Goal: Task Accomplishment & Management: Complete application form

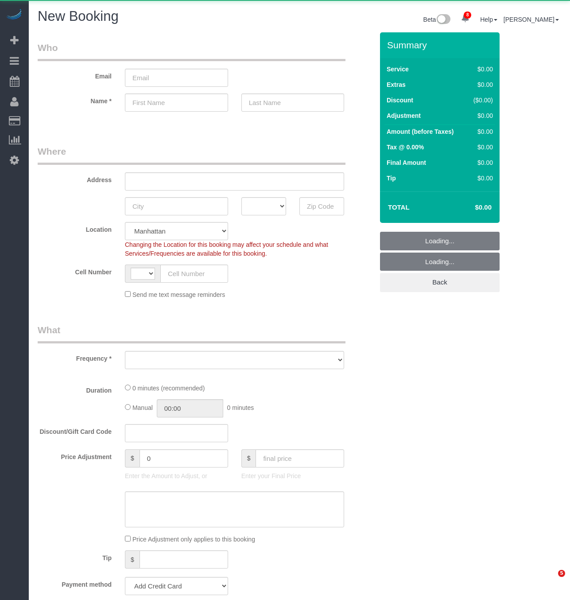
select select "number:89"
select select "number:90"
select select "string:[GEOGRAPHIC_DATA]"
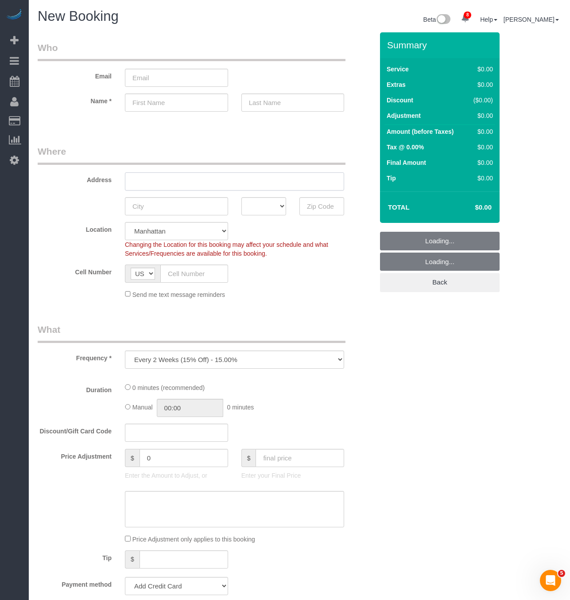
click at [184, 179] on input "text" at bounding box center [234, 181] width 219 height 18
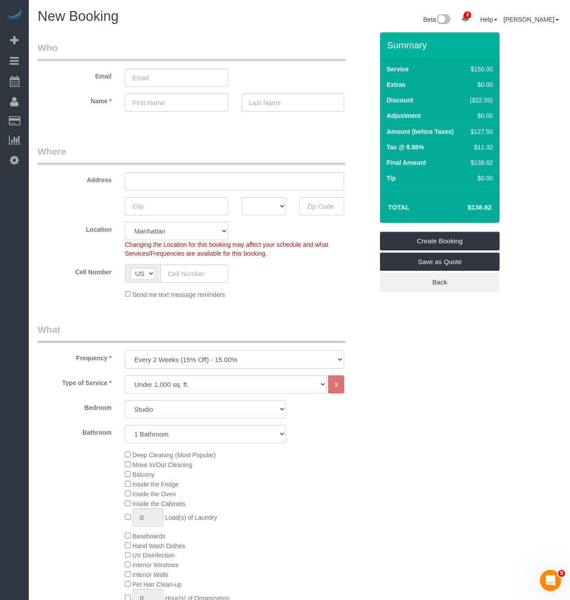
click at [230, 355] on select "One Time Weekly (20% Off) - 20.00% Every 2 Weeks (15% Off) - 15.00% Every 4 Wee…" at bounding box center [234, 359] width 219 height 18
select select "object:2063"
click at [125, 351] on select "One Time Weekly (20% Off) - 20.00% Every 2 Weeks (15% Off) - 15.00% Every 4 Wee…" at bounding box center [234, 359] width 219 height 18
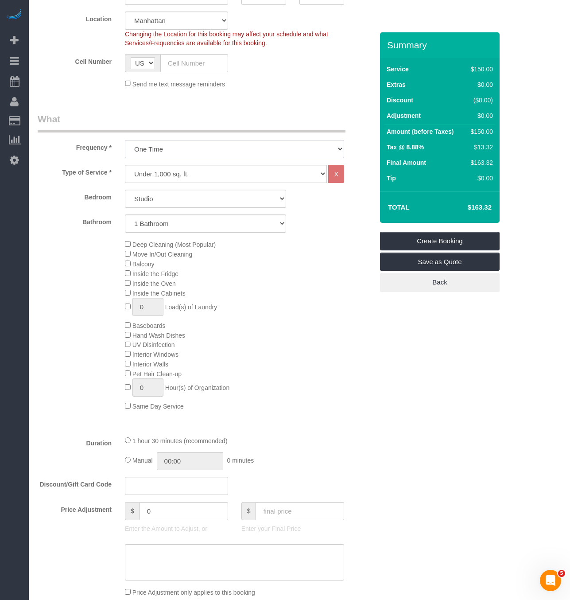
scroll to position [199, 0]
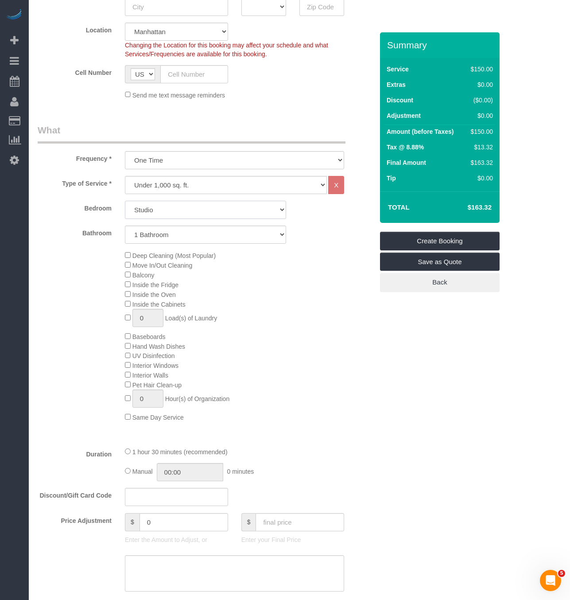
click at [202, 211] on select "Studio 1 Bedroom 2 Bedrooms 3 Bedrooms" at bounding box center [205, 210] width 161 height 18
select select "1"
click at [125, 202] on select "Studio 1 Bedroom 2 Bedrooms 3 Bedrooms" at bounding box center [205, 210] width 161 height 18
click at [191, 238] on select "1 Bathroom 2 Bathrooms" at bounding box center [205, 234] width 161 height 18
click at [125, 226] on select "1 Bathroom 2 Bathrooms" at bounding box center [205, 234] width 161 height 18
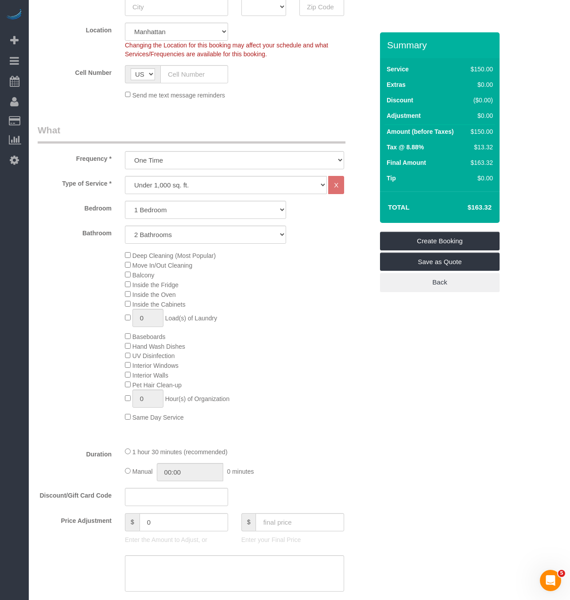
click at [295, 273] on div "Deep Cleaning (Most Popular) Move In/Out Cleaning Balcony Inside the Fridge Ins…" at bounding box center [249, 335] width 262 height 171
click at [237, 234] on select "1 Bathroom 2 Bathrooms" at bounding box center [205, 234] width 161 height 18
select select "1"
click at [125, 226] on select "1 Bathroom 2 Bathrooms" at bounding box center [205, 234] width 161 height 18
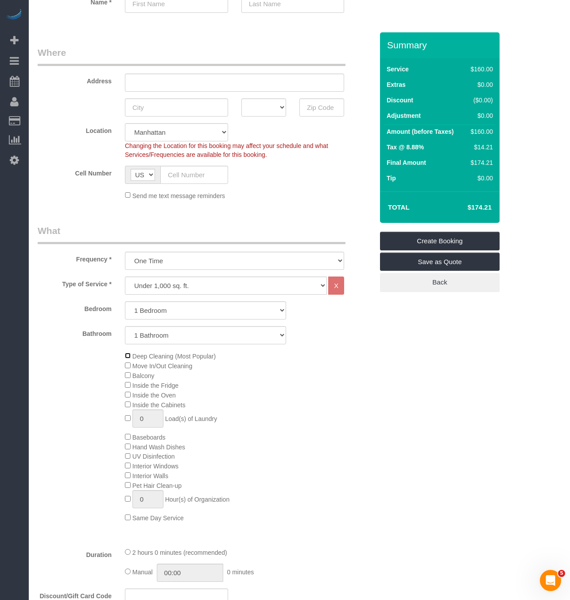
scroll to position [0, 0]
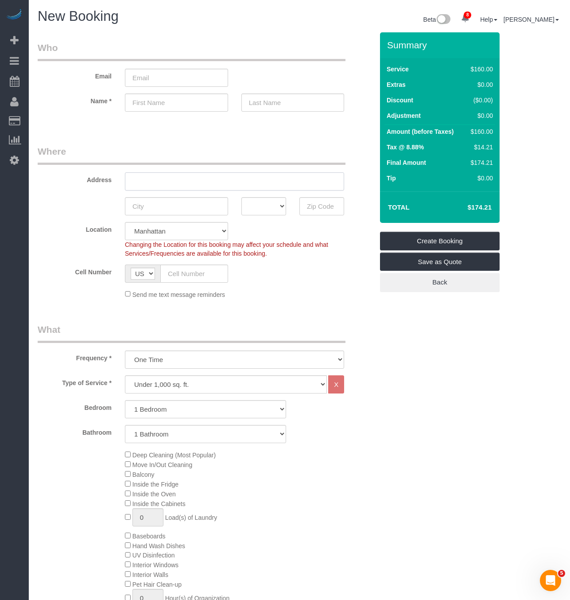
click at [290, 177] on input "text" at bounding box center [234, 181] width 219 height 18
type input "[STREET_ADDRESS]"
click at [208, 201] on input "text" at bounding box center [176, 206] width 103 height 18
type input "[US_STATE]"
click at [290, 206] on div "AK AL AR AZ CA CO CT DC DE [GEOGRAPHIC_DATA] [GEOGRAPHIC_DATA] HI IA ID IL IN K…" at bounding box center [264, 206] width 58 height 18
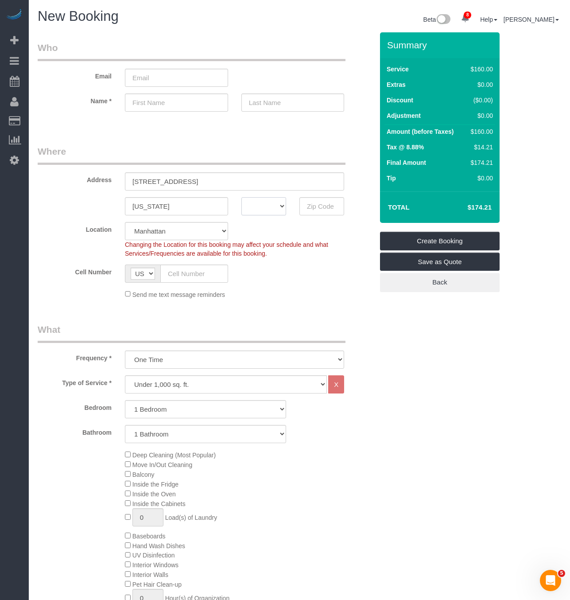
click at [281, 206] on select "AK AL AR AZ CA CO CT DC DE [GEOGRAPHIC_DATA] [GEOGRAPHIC_DATA] HI IA ID IL IN K…" at bounding box center [263, 206] width 45 height 18
select select "NY"
click at [241, 197] on select "AK AL AR AZ CA CO CT DC DE [GEOGRAPHIC_DATA] [GEOGRAPHIC_DATA] HI IA ID IL IN K…" at bounding box center [263, 206] width 45 height 18
click at [335, 209] on input "text" at bounding box center [321, 206] width 45 height 18
type input "10128"
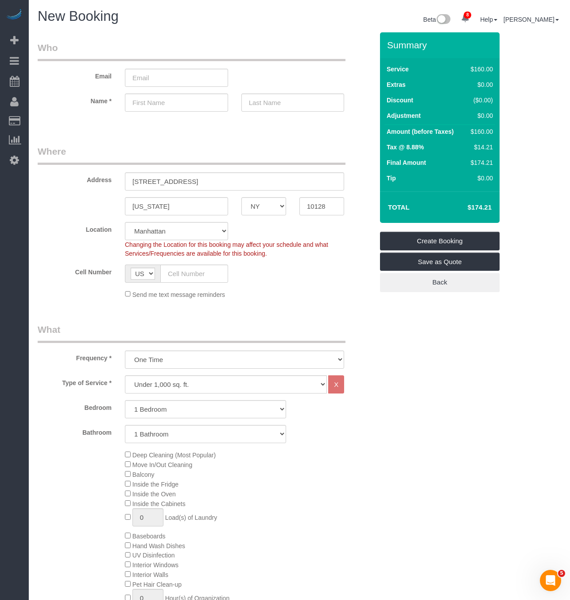
drag, startPoint x: 357, startPoint y: 230, endPoint x: 358, endPoint y: 224, distance: 6.2
click at [358, 229] on div "Location [GEOGRAPHIC_DATA] [GEOGRAPHIC_DATA] [GEOGRAPHIC_DATA] [GEOGRAPHIC_DATA…" at bounding box center [205, 240] width 349 height 36
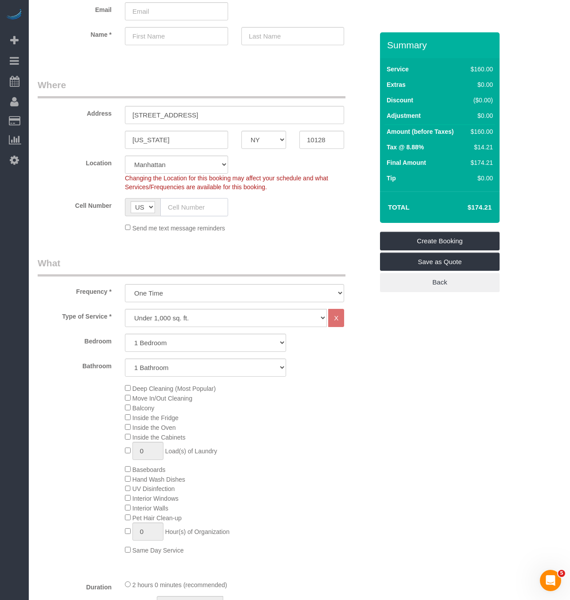
click at [185, 200] on input "text" at bounding box center [194, 207] width 68 height 18
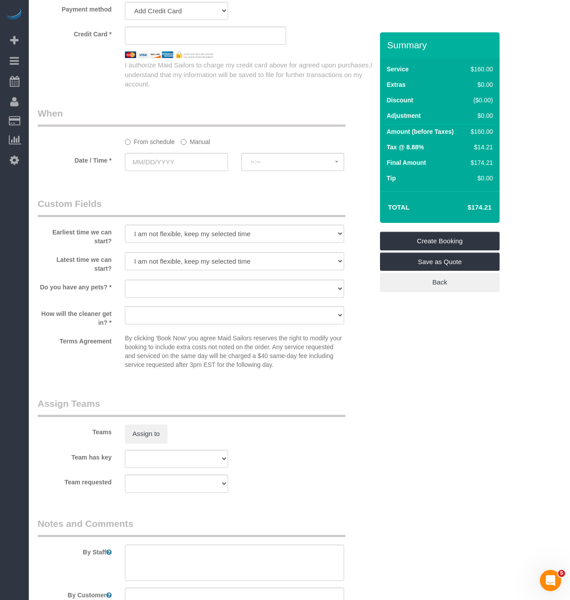
scroll to position [864, 0]
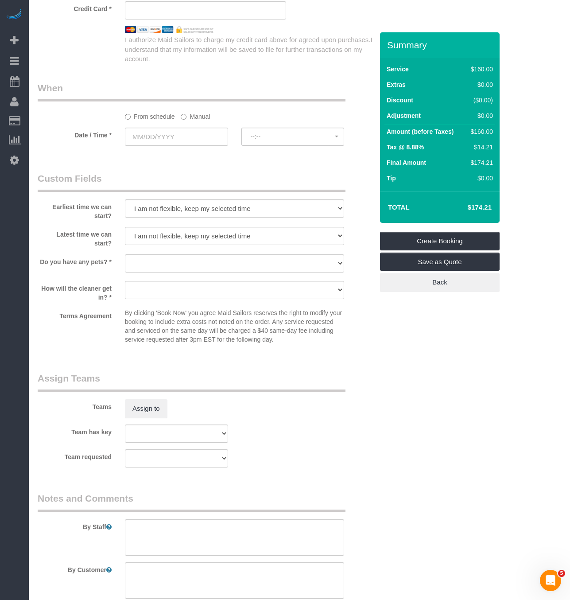
type input "[PHONE_NUMBER]"
click at [216, 217] on select "I am not flexible, keep my selected time 8:00 AM 9:00 AM 10:00 AM 11:00 AM 12:0…" at bounding box center [234, 208] width 219 height 18
select select "number:59"
click at [125, 210] on select "I am not flexible, keep my selected time 8:00 AM 9:00 AM 10:00 AM 11:00 AM 12:0…" at bounding box center [234, 208] width 219 height 18
click at [203, 245] on select "I am not flexible, keep my selected time 8:00 AM 9:00 AM 10:00 AM 11:00 AM 12:0…" at bounding box center [234, 236] width 219 height 18
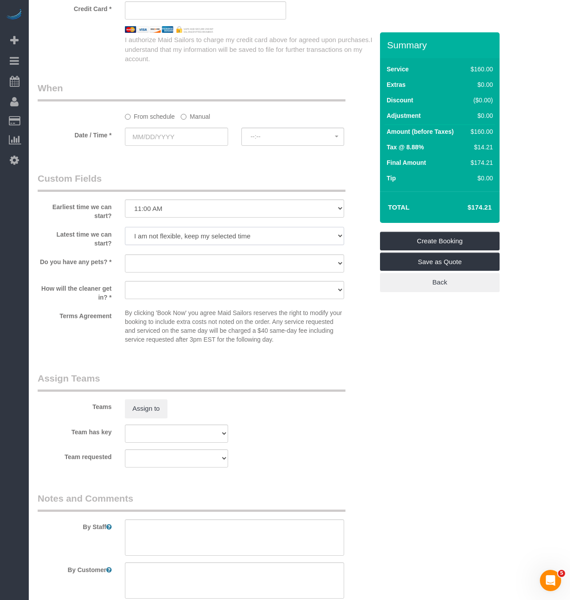
select select "number:77"
click at [125, 237] on select "I am not flexible, keep my selected time 8:00 AM 9:00 AM 10:00 AM 11:00 AM 12:0…" at bounding box center [234, 236] width 219 height 18
click at [369, 348] on div "Terms Agreement By clicking 'Book Now' you agree Maid Sailors reserves the righ…" at bounding box center [205, 327] width 349 height 39
drag, startPoint x: 235, startPoint y: 272, endPoint x: 227, endPoint y: 282, distance: 13.3
click at [235, 272] on select "Dog Cat None" at bounding box center [234, 263] width 219 height 18
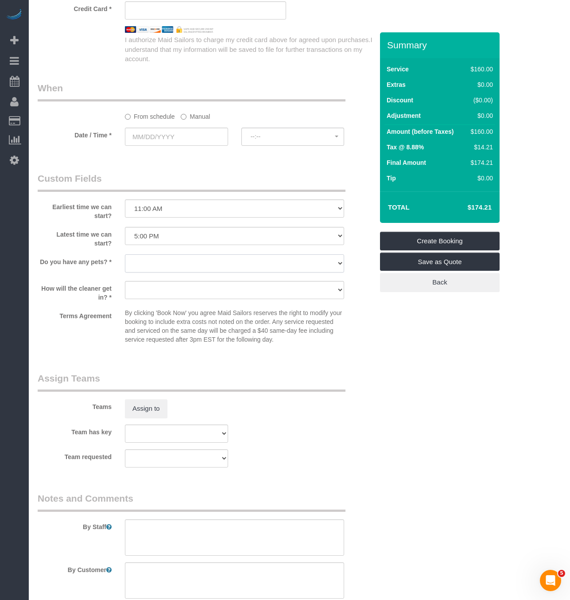
select select "number:14"
click at [125, 265] on select "Dog Cat None" at bounding box center [234, 263] width 219 height 18
drag, startPoint x: 177, startPoint y: 296, endPoint x: 177, endPoint y: 302, distance: 5.3
click at [177, 296] on select "We'll let you in. Doorman/Front Desk has the key. Other (Provide details)" at bounding box center [234, 290] width 219 height 18
click at [370, 334] on div "Terms Agreement By clicking 'Book Now' you agree Maid Sailors reserves the righ…" at bounding box center [205, 327] width 349 height 39
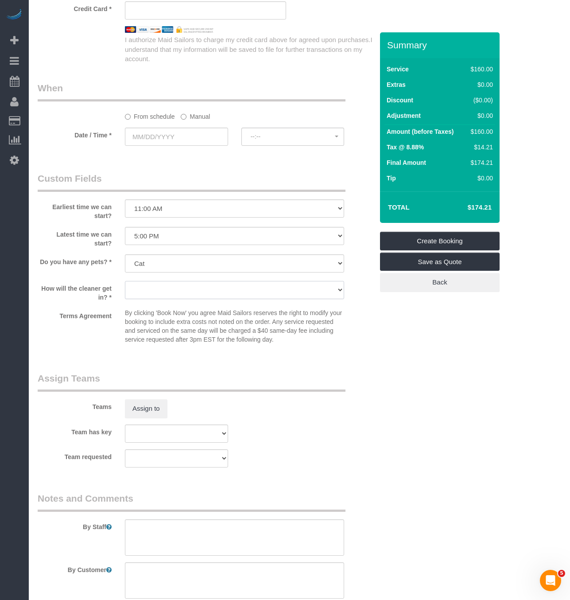
click at [190, 299] on select "We'll let you in. Doorman/Front Desk has the key. Other (Provide details)" at bounding box center [234, 290] width 219 height 18
select select "number:7"
click at [125, 291] on select "We'll let you in. Doorman/Front Desk has the key. Other (Provide details)" at bounding box center [234, 290] width 219 height 18
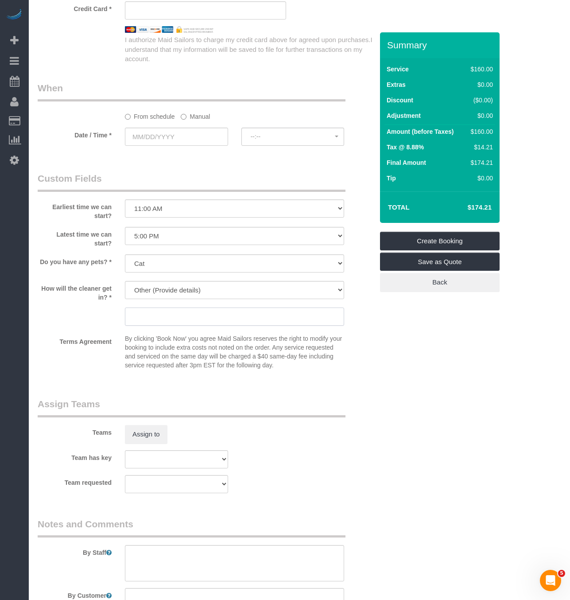
click at [181, 326] on input "text" at bounding box center [234, 316] width 219 height 18
type input "I"
type input "Not sure if he will be home to let cleaner in but he will leave the apartment d…"
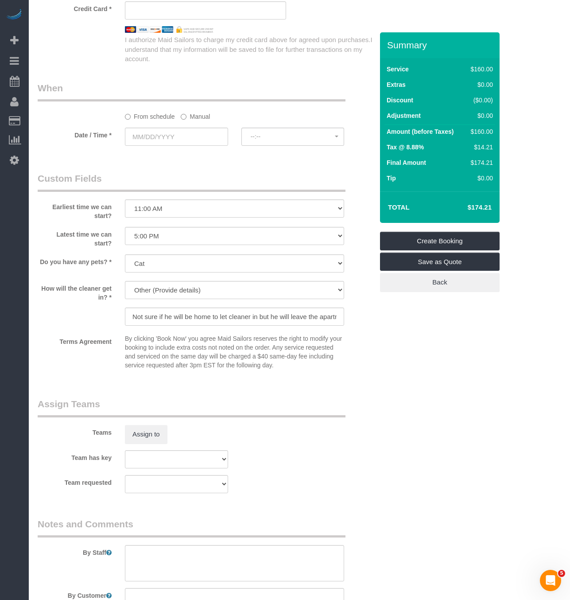
click at [278, 299] on select "We'll let you in. Doorman/Front Desk has the key. Other (Provide details)" at bounding box center [234, 290] width 219 height 18
select select "number:6"
click at [125, 291] on select "We'll let you in. Doorman/Front Desk has the key. Other (Provide details)" at bounding box center [234, 290] width 219 height 18
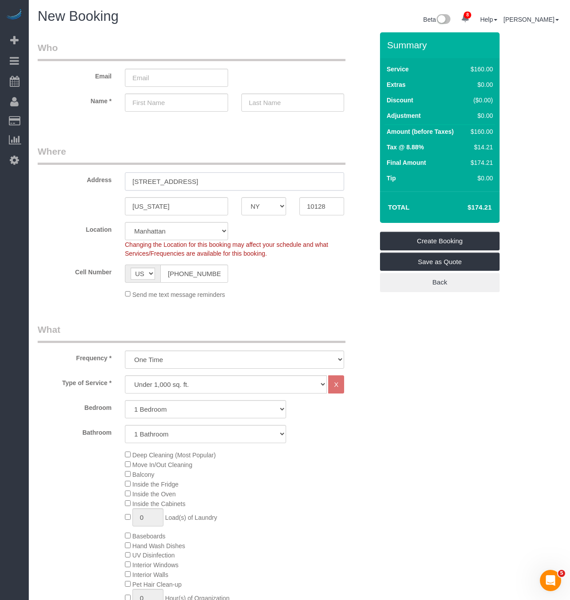
drag, startPoint x: 222, startPoint y: 179, endPoint x: -122, endPoint y: 176, distance: 344.6
click at [0, 176] on html "8 Beta Your Notifications You have 0 alerts × You have 1 to charge for [DATE] ×…" at bounding box center [285, 300] width 570 height 600
click at [229, 329] on legend "What" at bounding box center [192, 333] width 308 height 20
click at [181, 70] on input "email" at bounding box center [176, 78] width 103 height 18
click at [179, 97] on input "text" at bounding box center [176, 102] width 103 height 18
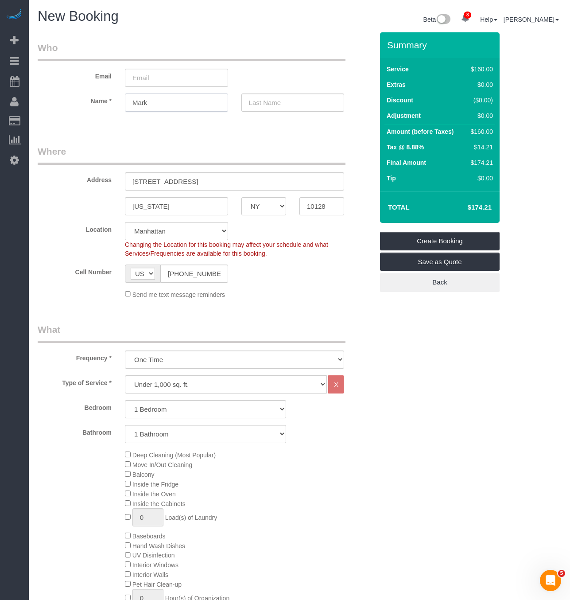
type input "Mark"
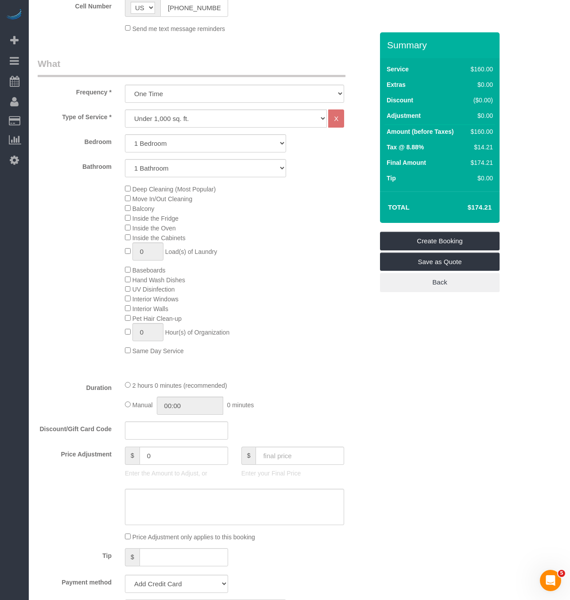
click at [355, 288] on div "Deep Cleaning (Most Popular) Move In/Out Cleaning Balcony Inside the Fridge Ins…" at bounding box center [249, 269] width 262 height 171
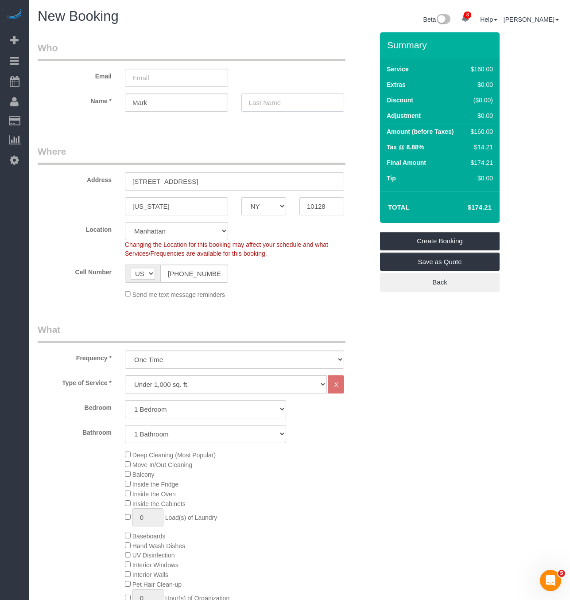
click at [301, 98] on input "text" at bounding box center [292, 102] width 103 height 18
click at [260, 100] on input "text" at bounding box center [292, 102] width 103 height 18
type input "[PERSON_NAME]"
click at [190, 79] on input "email" at bounding box center [176, 78] width 103 height 18
type input "[EMAIL_ADDRESS][DOMAIN_NAME]"
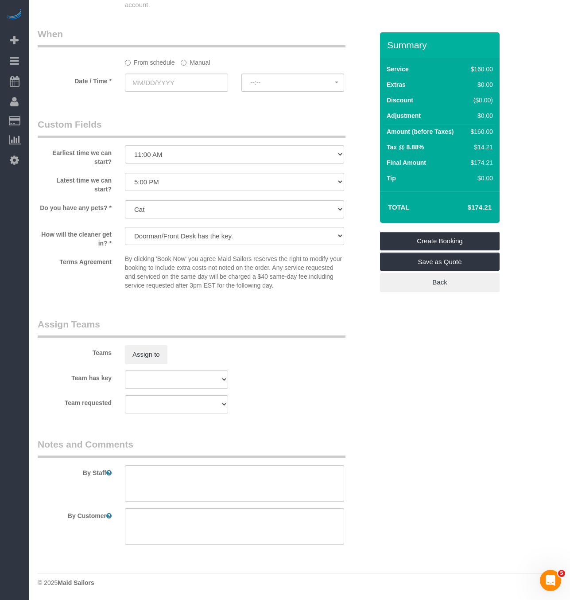
scroll to position [929, 0]
click at [241, 161] on select "I am not flexible, keep my selected time 8:00 AM 9:00 AM 10:00 AM 11:00 AM 12:0…" at bounding box center [234, 154] width 219 height 18
select select "number:60"
click at [125, 145] on select "I am not flexible, keep my selected time 8:00 AM 9:00 AM 10:00 AM 11:00 AM 12:0…" at bounding box center [234, 154] width 219 height 18
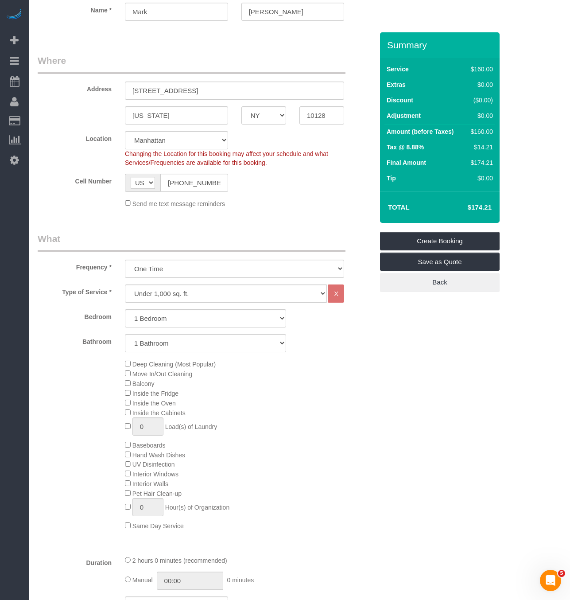
scroll to position [0, 0]
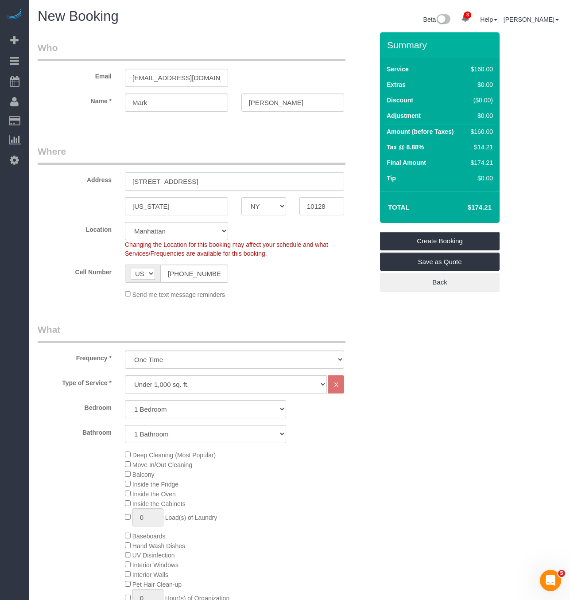
drag, startPoint x: 241, startPoint y: 173, endPoint x: 201, endPoint y: 178, distance: 40.3
click at [201, 178] on input "[STREET_ADDRESS]" at bounding box center [234, 181] width 219 height 18
drag, startPoint x: 132, startPoint y: 181, endPoint x: 193, endPoint y: 179, distance: 61.1
click at [193, 179] on input "[STREET_ADDRESS]" at bounding box center [234, 181] width 219 height 18
drag, startPoint x: 173, startPoint y: 179, endPoint x: 76, endPoint y: 171, distance: 97.3
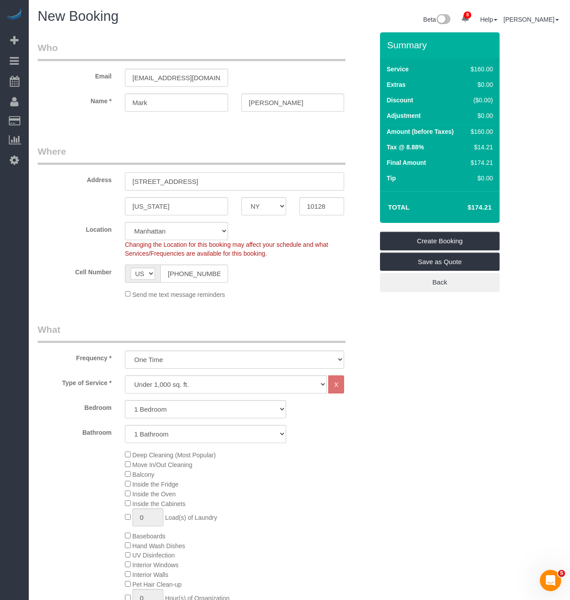
click at [36, 182] on div "Address [STREET_ADDRESS]" at bounding box center [205, 168] width 349 height 46
drag, startPoint x: 217, startPoint y: 78, endPoint x: 35, endPoint y: 64, distance: 183.1
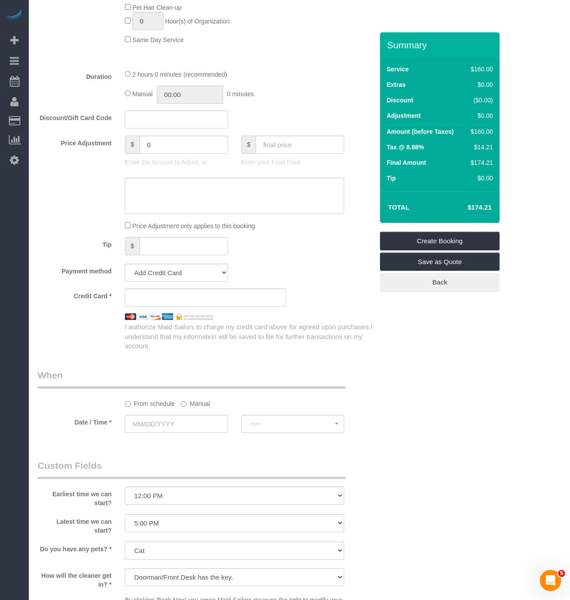
scroll to position [598, 0]
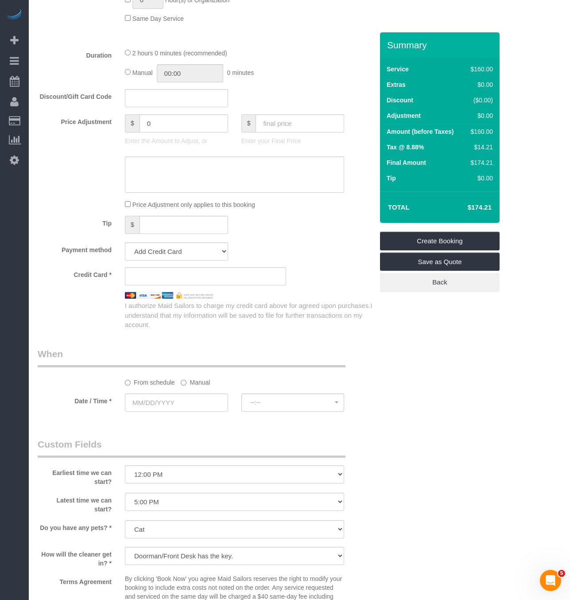
click at [318, 299] on div "Credit Card * I authorize Maid Sailors to charge my credit card above for agree…" at bounding box center [206, 298] width 336 height 62
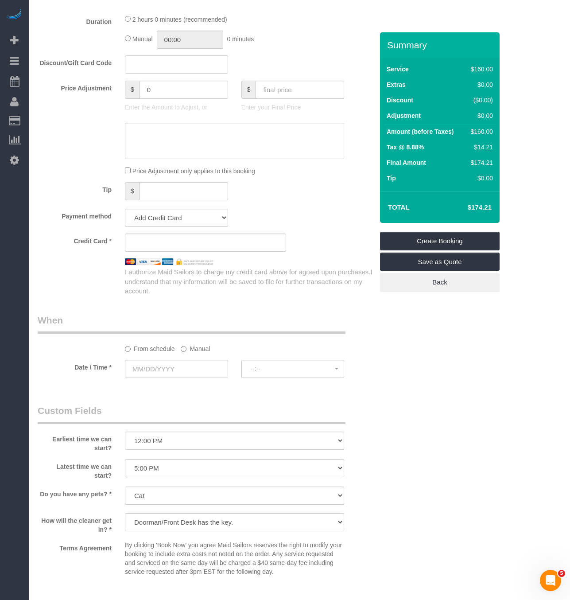
scroll to position [664, 0]
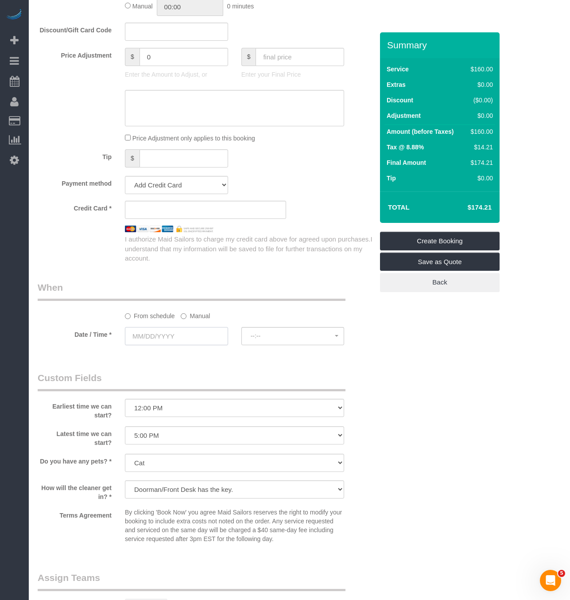
click at [195, 345] on input "text" at bounding box center [176, 336] width 103 height 18
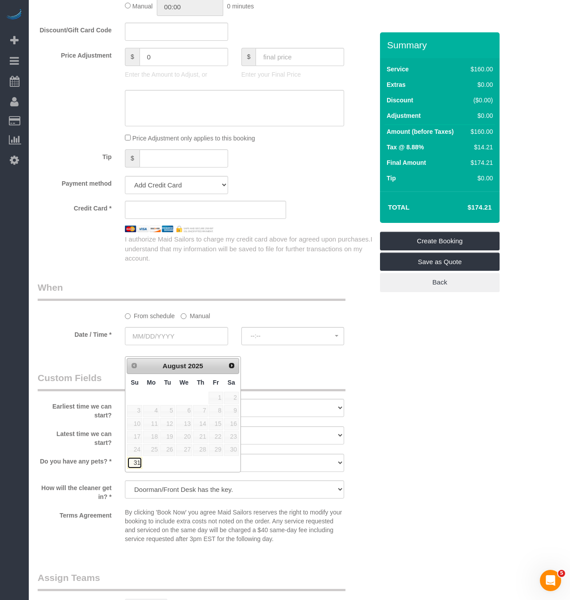
click at [130, 461] on link "31" at bounding box center [134, 463] width 15 height 12
type input "[DATE]"
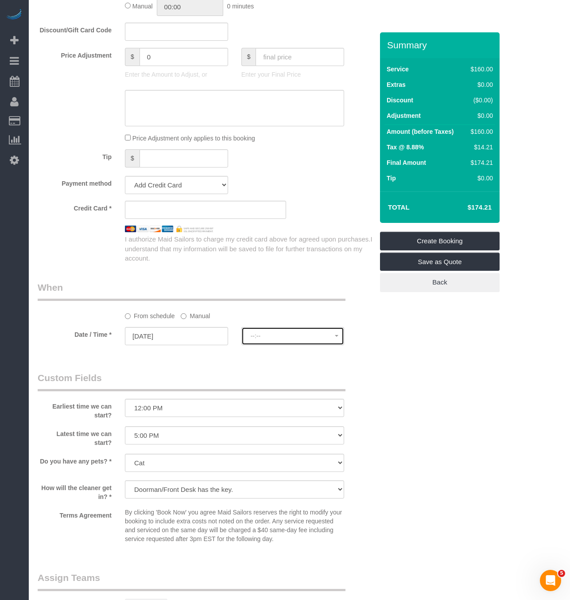
click at [287, 339] on span "--:--" at bounding box center [293, 335] width 85 height 7
select select "spot1"
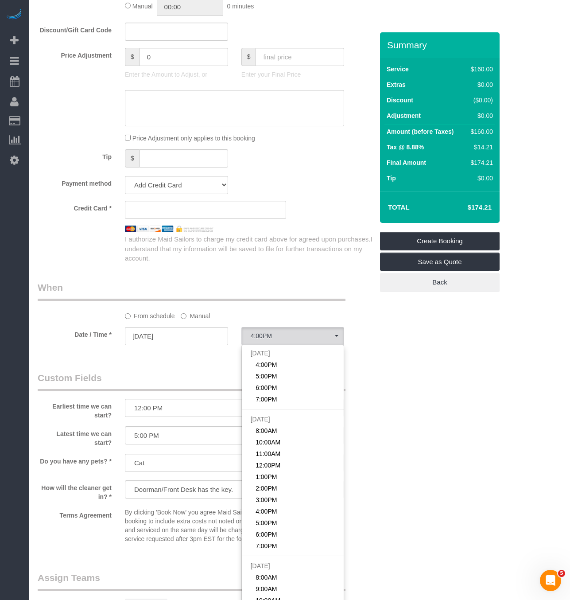
click at [190, 320] on label "Manual" at bounding box center [195, 314] width 29 height 12
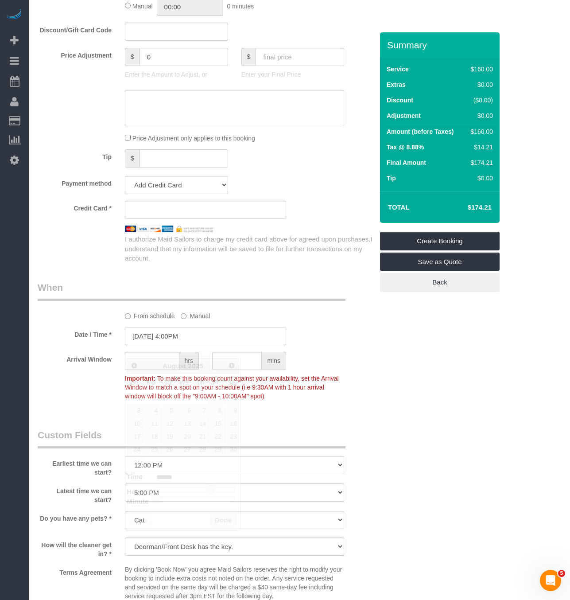
click at [210, 345] on input "[DATE] 4:00PM" at bounding box center [205, 336] width 161 height 18
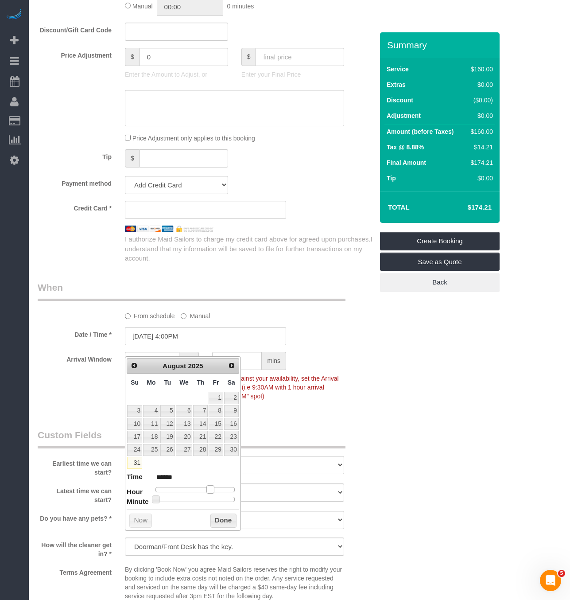
type input "[DATE] 2:00PM"
type input "******"
type input "[DATE] 1:00PM"
type input "******"
type input "[DATE] 12:00PM"
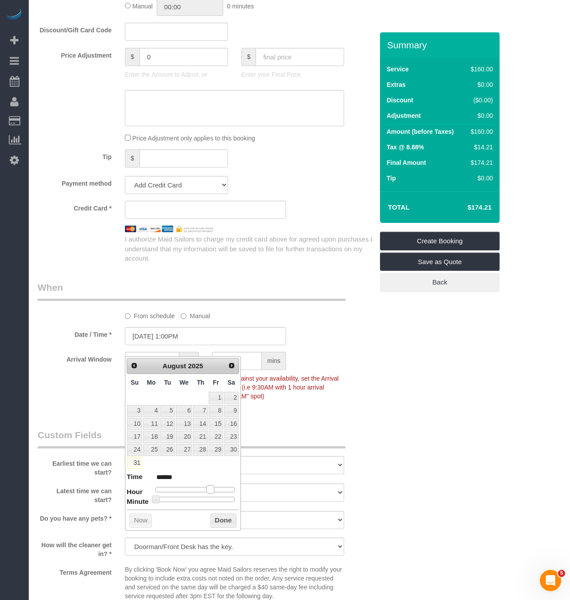
type input "*******"
type input "[DATE] 11:00AM"
type input "*******"
type input "[DATE] 10:00AM"
type input "*******"
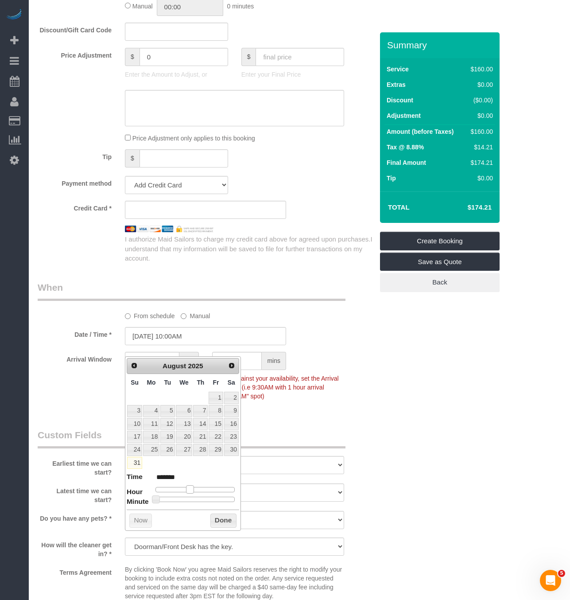
type input "[DATE] 9:00AM"
type input "******"
type input "[DATE] 10:00AM"
type input "*******"
type input "[DATE] 11:00AM"
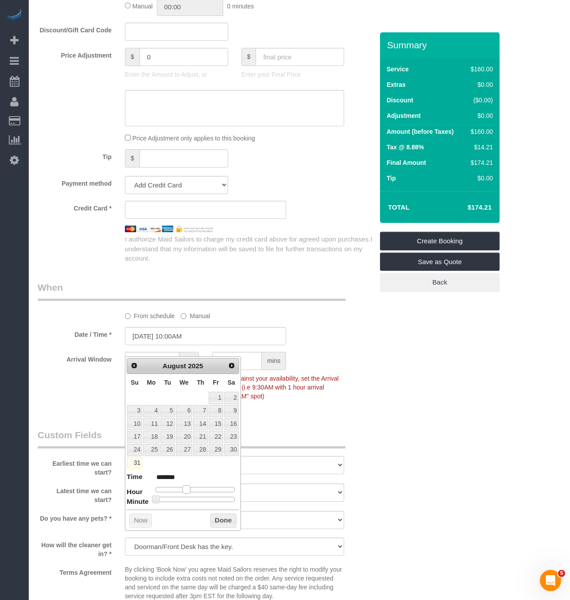
type input "*******"
type input "[DATE] 12:00PM"
type input "*******"
drag, startPoint x: 212, startPoint y: 491, endPoint x: 198, endPoint y: 491, distance: 13.3
click at [198, 491] on span at bounding box center [197, 489] width 8 height 8
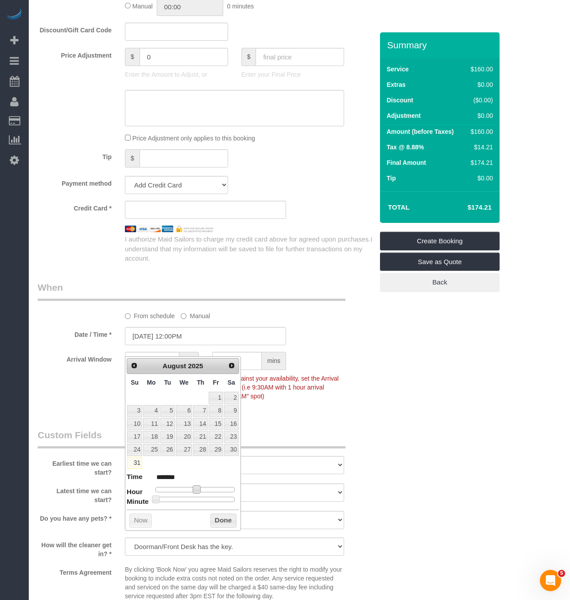
type input "[DATE] 12:05PM"
type input "*******"
type input "[DATE] 12:10PM"
type input "*******"
type input "[DATE] 12:15PM"
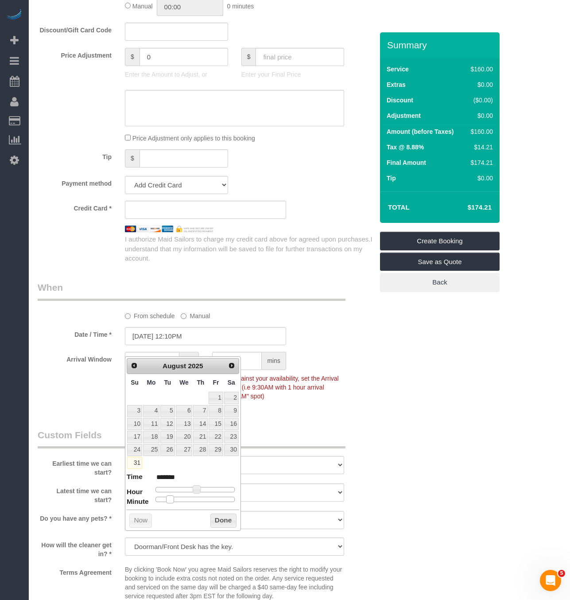
type input "*******"
type input "[DATE] 12:20PM"
type input "*******"
type input "[DATE] 12:25PM"
type input "*******"
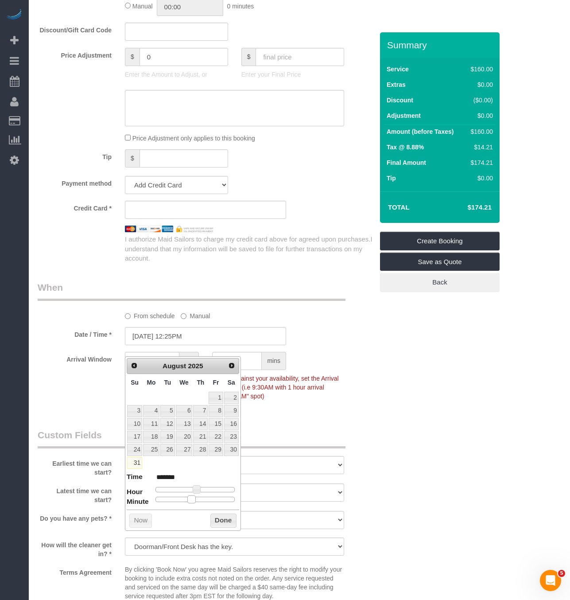
type input "[DATE] 12:30PM"
type input "*******"
drag, startPoint x: 161, startPoint y: 502, endPoint x: 199, endPoint y: 501, distance: 38.1
click at [199, 501] on div at bounding box center [194, 499] width 79 height 5
click at [218, 521] on button "Done" at bounding box center [223, 520] width 26 height 14
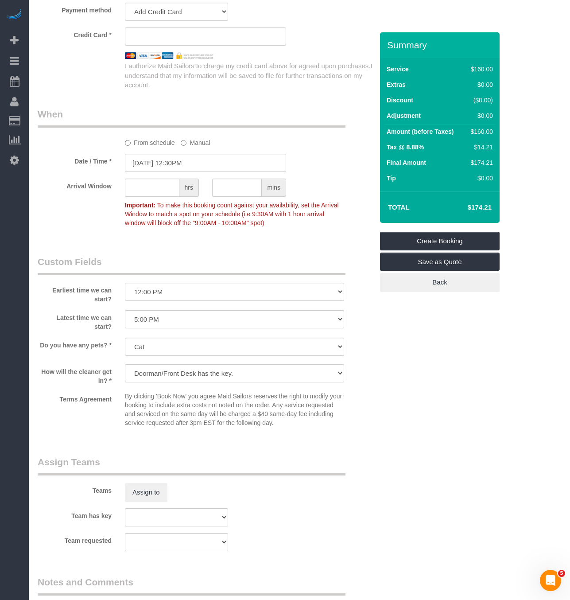
scroll to position [930, 0]
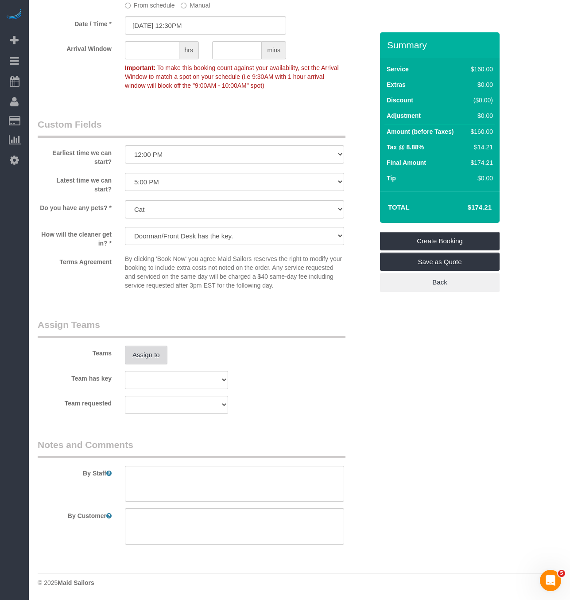
click at [146, 351] on button "Assign to" at bounding box center [146, 354] width 43 height 19
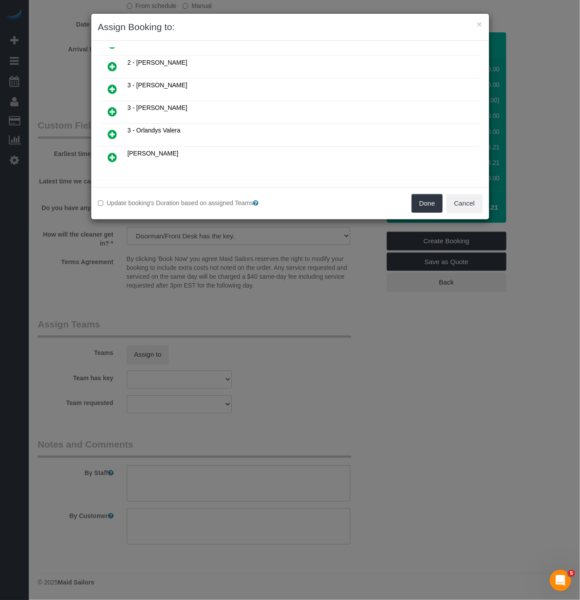
scroll to position [234, 0]
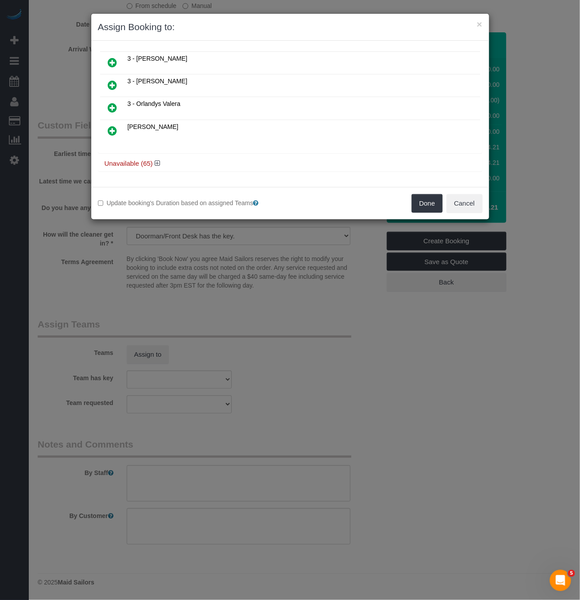
click at [128, 163] on h4 "Unavailable (65)" at bounding box center [290, 164] width 371 height 8
click at [159, 162] on icon at bounding box center [157, 163] width 5 height 7
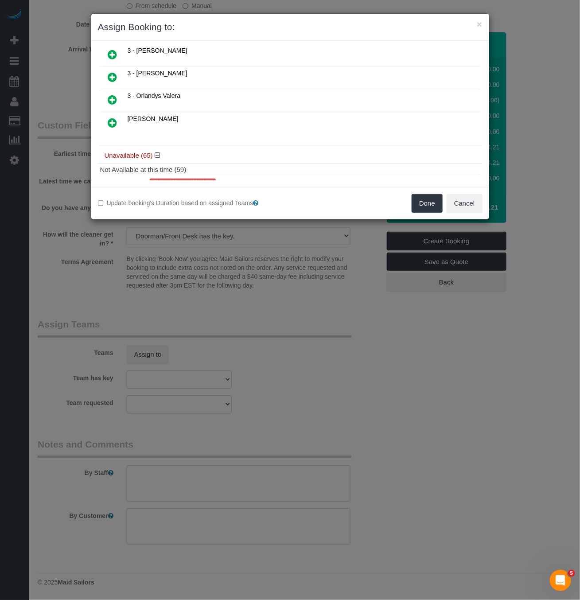
scroll to position [896, 0]
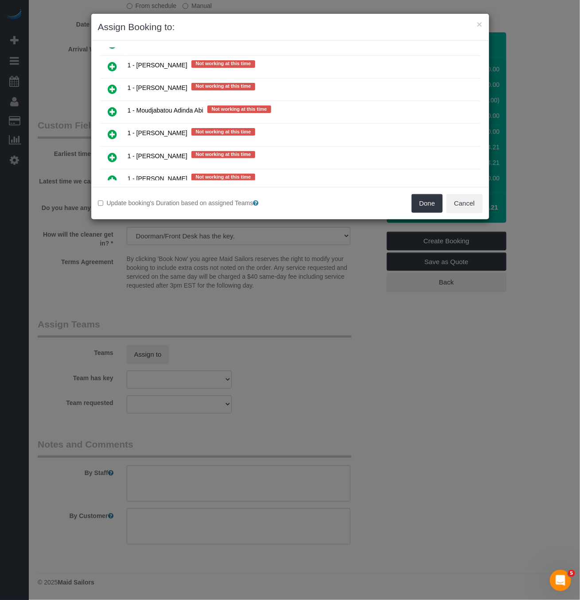
click at [117, 94] on icon at bounding box center [112, 89] width 9 height 11
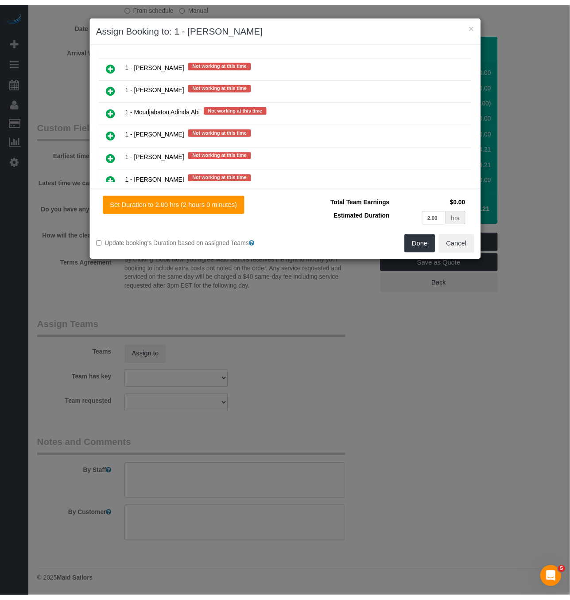
scroll to position [917, 0]
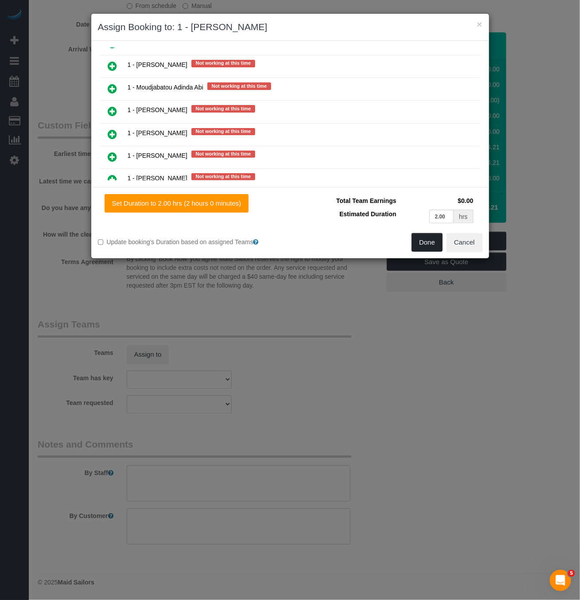
click at [415, 242] on button "Done" at bounding box center [426, 242] width 31 height 19
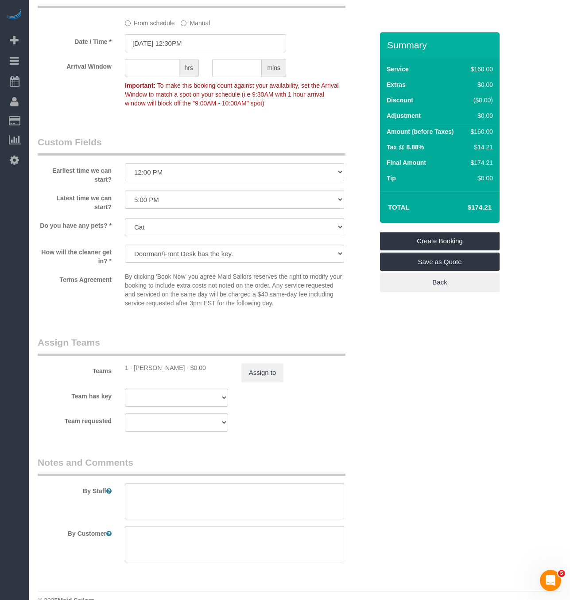
scroll to position [986, 0]
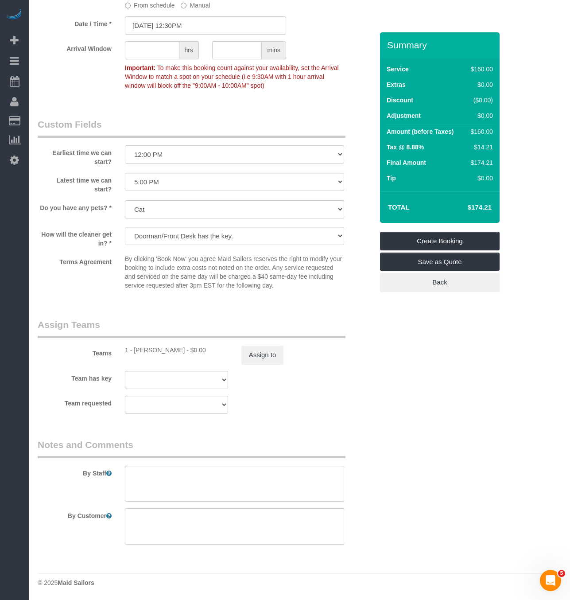
click at [181, 530] on textarea at bounding box center [234, 526] width 219 height 36
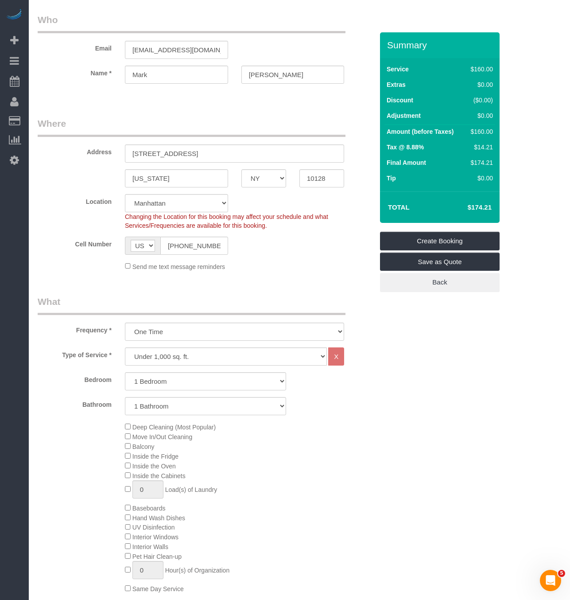
scroll to position [0, 0]
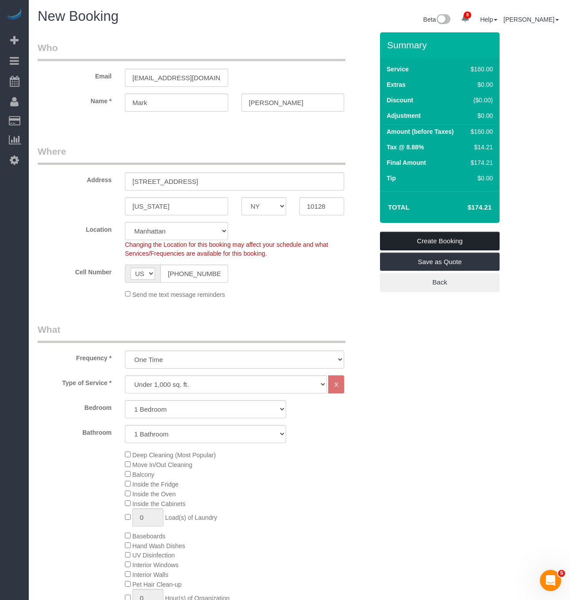
click at [438, 244] on link "Create Booking" at bounding box center [440, 241] width 120 height 19
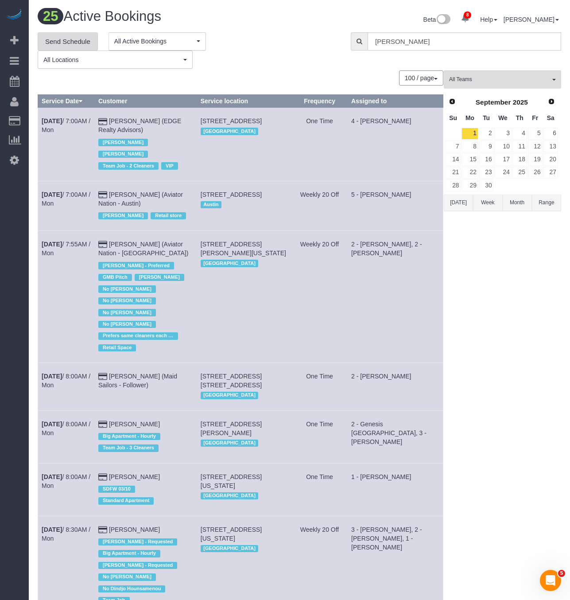
click at [72, 44] on link "Send Schedule" at bounding box center [68, 41] width 60 height 19
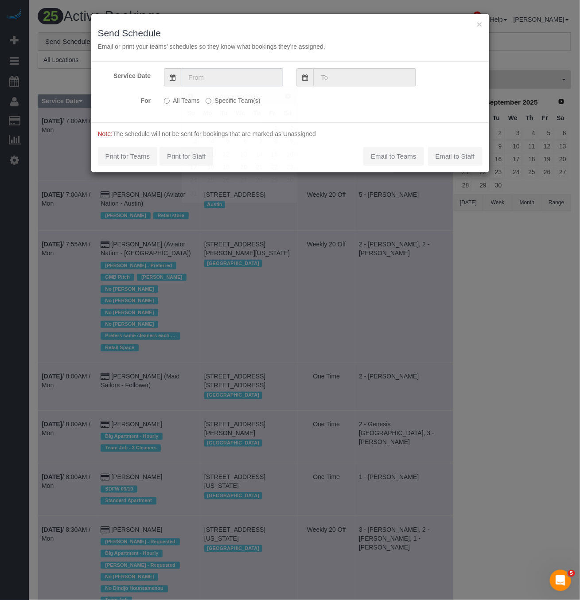
click at [260, 77] on input "text" at bounding box center [232, 77] width 102 height 18
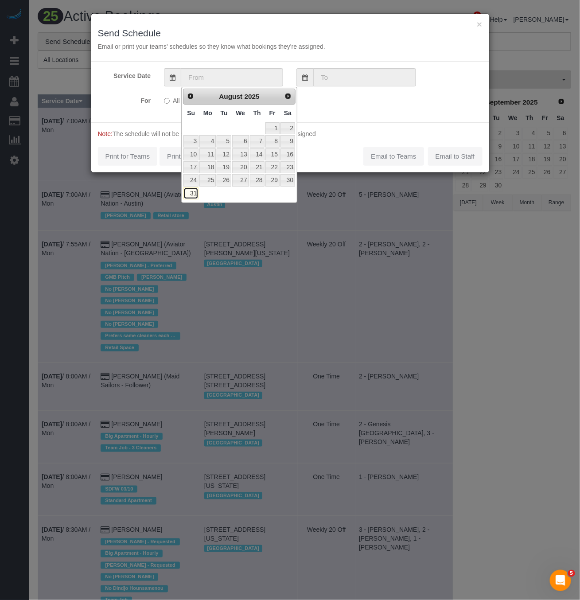
click at [192, 194] on link "31" at bounding box center [190, 193] width 15 height 12
type input "[DATE]"
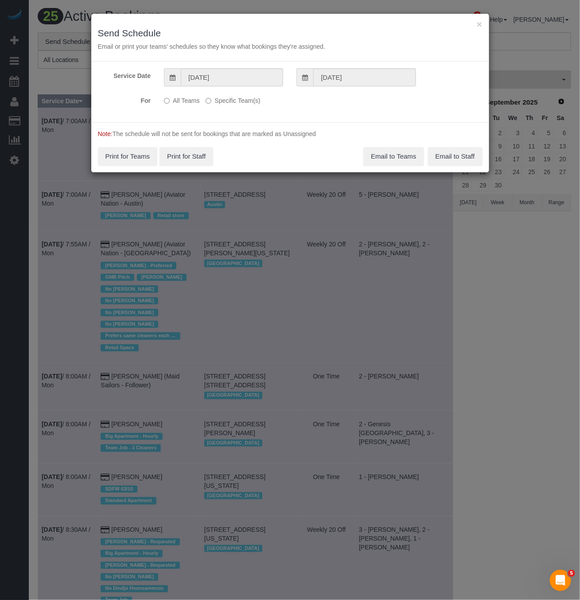
click at [222, 99] on label "Specific Team(s)" at bounding box center [233, 99] width 54 height 12
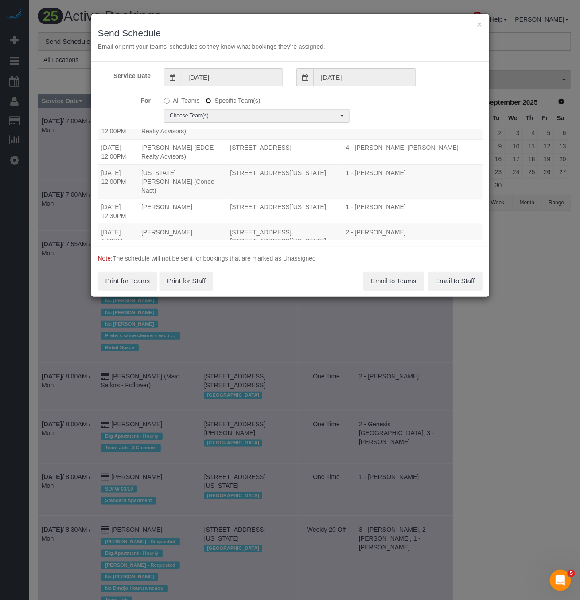
scroll to position [332, 0]
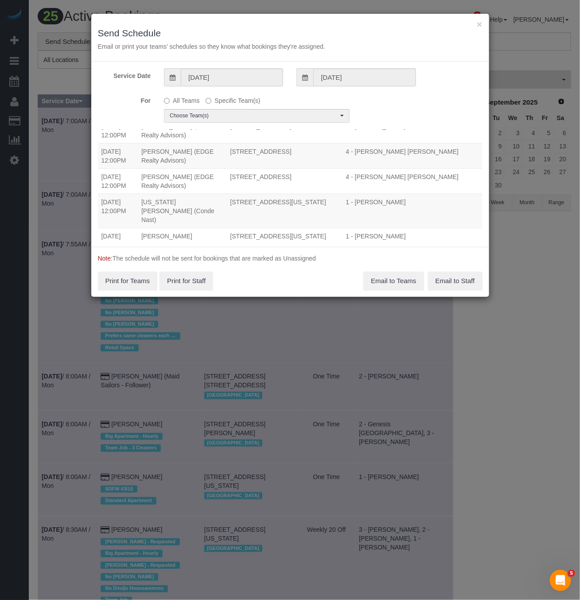
click at [116, 228] on td "[DATE] 12:30PM" at bounding box center [118, 240] width 40 height 25
click at [169, 228] on td "[PERSON_NAME]" at bounding box center [182, 240] width 89 height 25
click at [222, 228] on td "[PERSON_NAME]" at bounding box center [182, 240] width 89 height 25
click at [287, 114] on span "Choose Team(s)" at bounding box center [254, 116] width 168 height 8
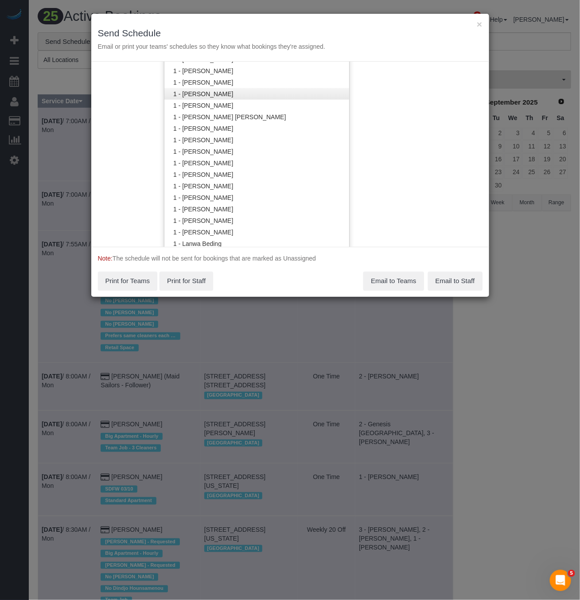
scroll to position [266, 0]
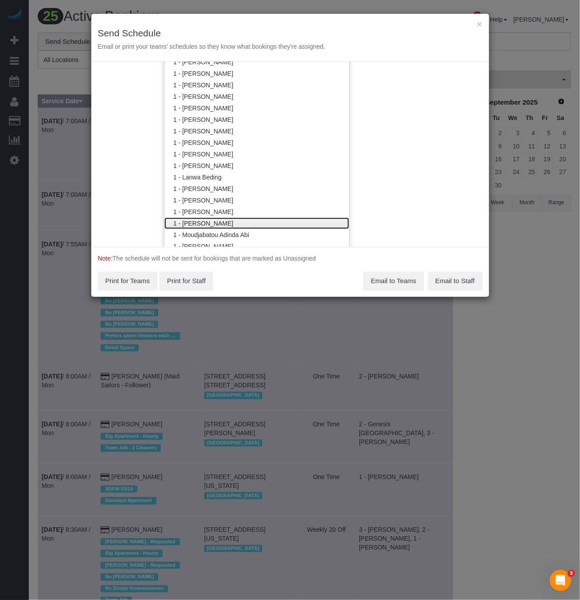
click at [188, 222] on link "1 - [PERSON_NAME]" at bounding box center [256, 223] width 185 height 12
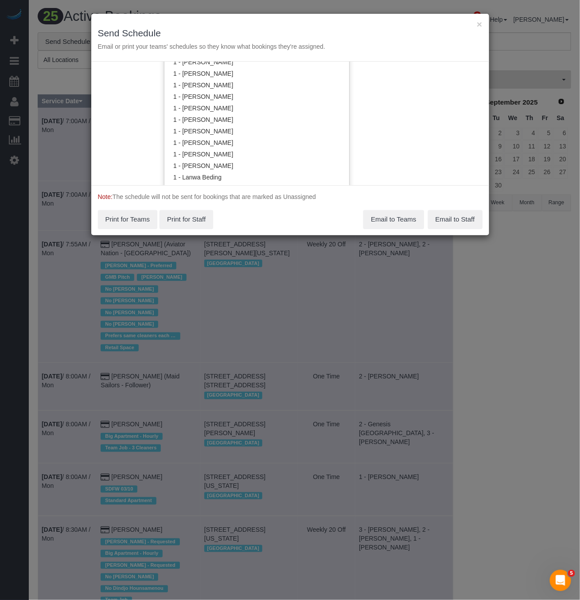
scroll to position [0, 0]
click at [385, 149] on div "Service Date [DATE] [DATE] For All Teams Specific Team(s) 1 - [PERSON_NAME] Cho…" at bounding box center [290, 124] width 398 height 124
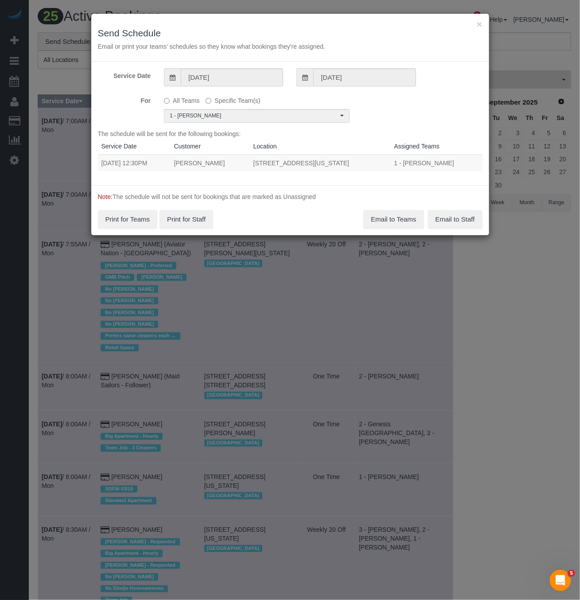
click at [295, 167] on td "[STREET_ADDRESS][US_STATE]" at bounding box center [320, 163] width 141 height 16
click at [396, 221] on button "Email to Teams" at bounding box center [393, 219] width 60 height 19
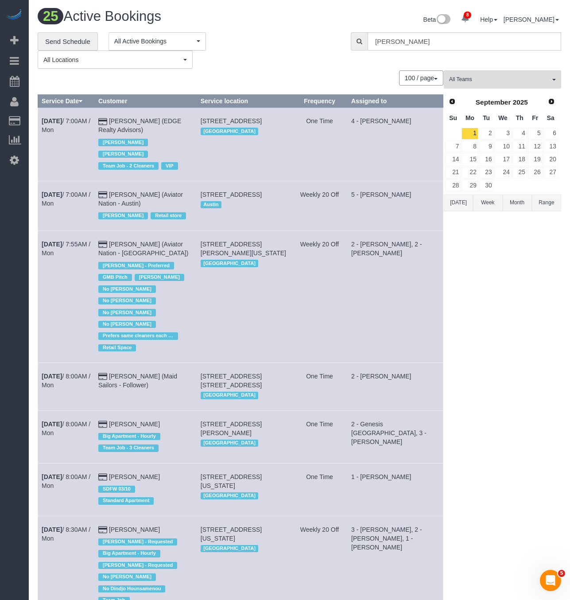
click at [301, 69] on div "**********" at bounding box center [188, 50] width 300 height 37
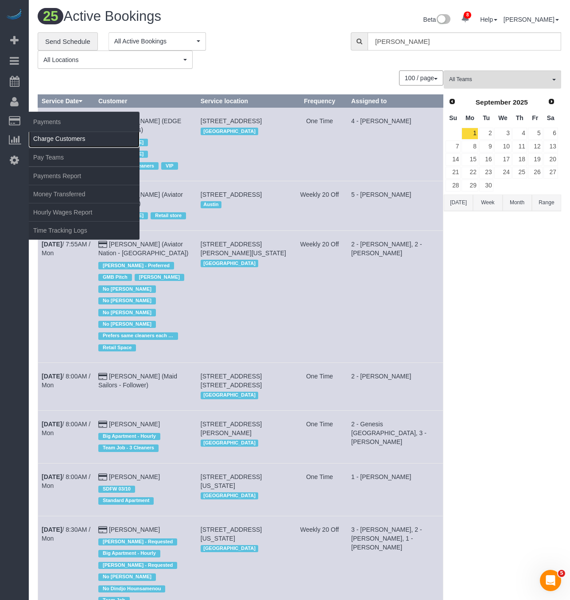
click at [47, 139] on link "Charge Customers" at bounding box center [84, 139] width 111 height 18
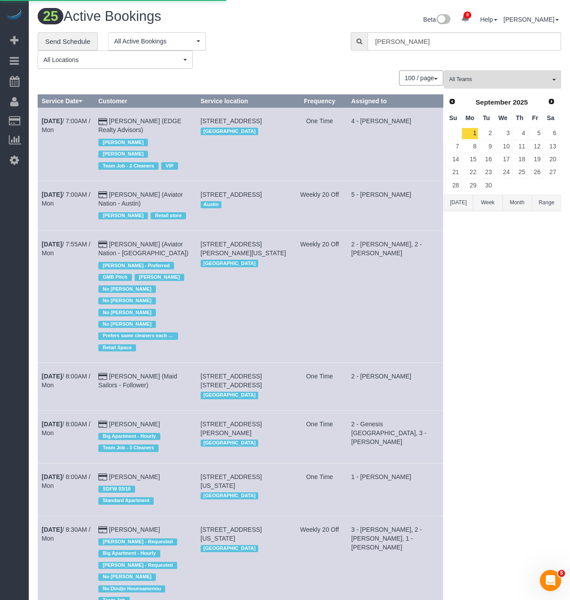
select select
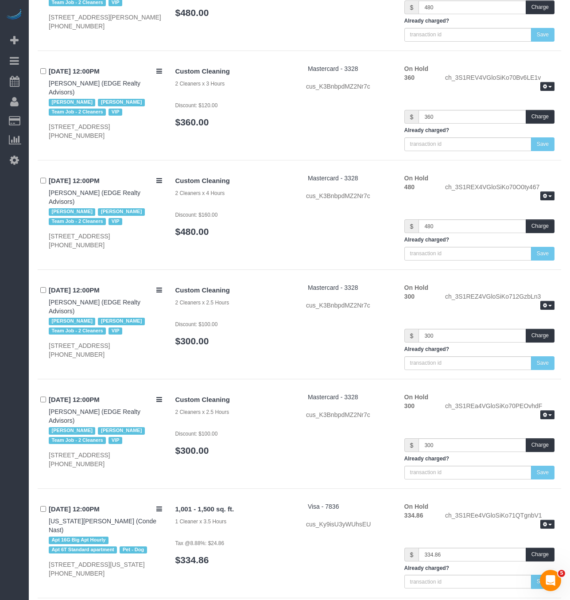
scroll to position [1606, 0]
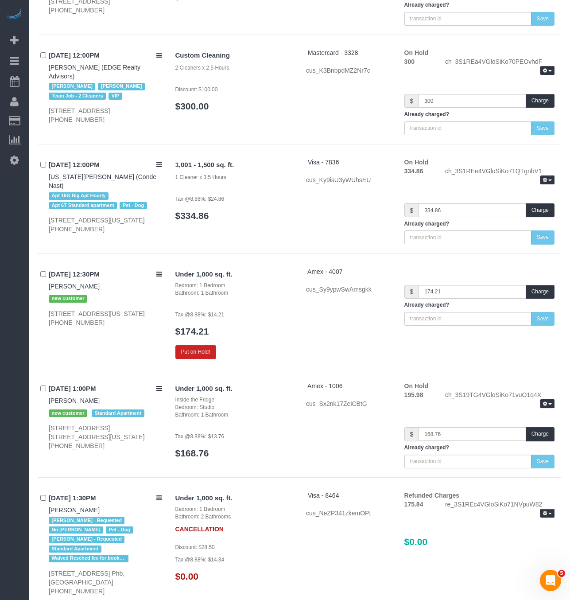
click at [80, 278] on h4 "[DATE] 12:30PM" at bounding box center [105, 275] width 113 height 8
click at [72, 290] on link "[PERSON_NAME]" at bounding box center [74, 286] width 51 height 7
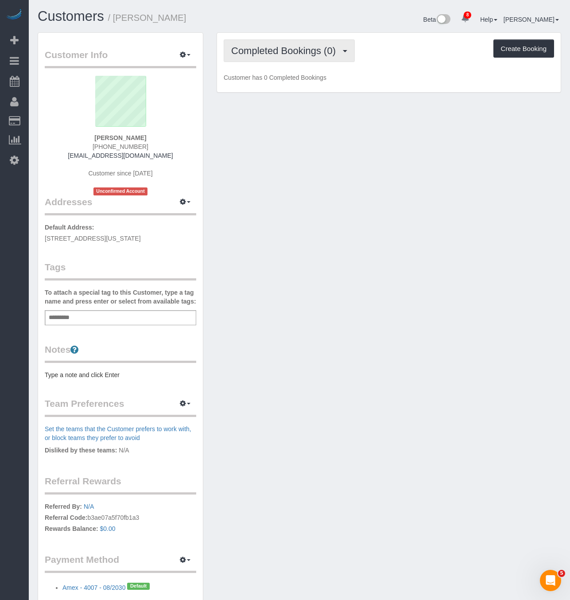
click at [307, 56] on button "Completed Bookings (0)" at bounding box center [289, 50] width 131 height 23
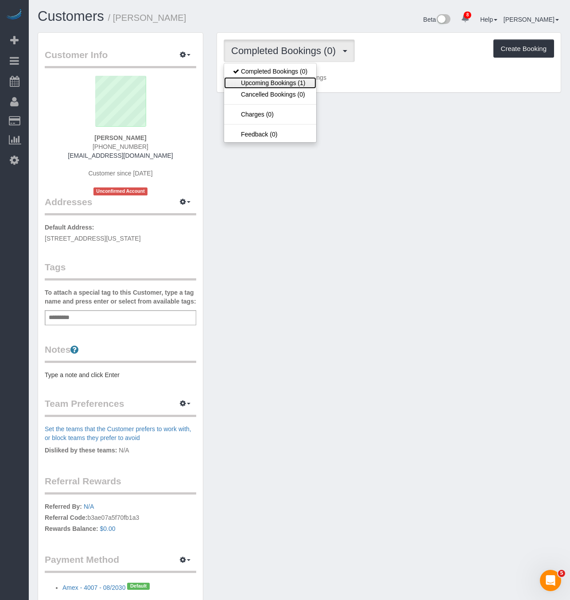
click at [299, 83] on link "Upcoming Bookings (1)" at bounding box center [270, 83] width 92 height 12
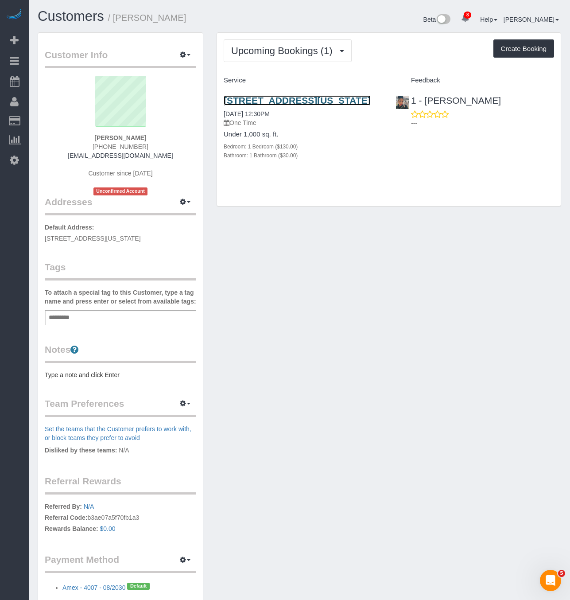
click at [289, 105] on link "[STREET_ADDRESS][US_STATE]" at bounding box center [297, 100] width 147 height 10
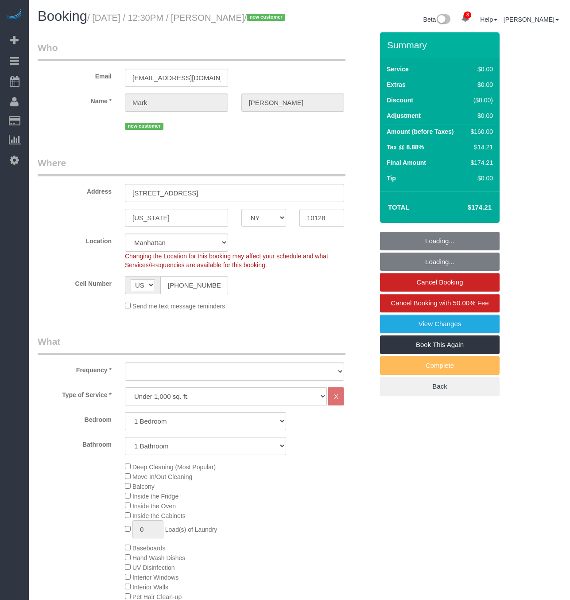
select select "NY"
select select "1"
select select "number:60"
select select "number:77"
select select "number:14"
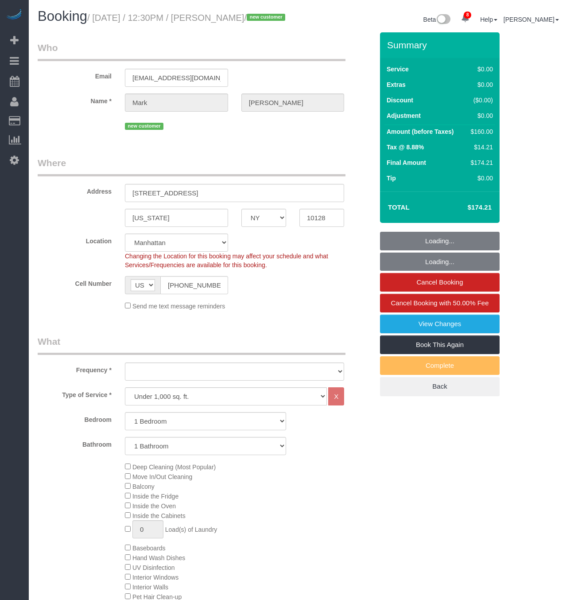
select select "number:6"
select select "object:960"
select select "string:stripe-pm_1S2Der4VGloSiKo7AofZJZrh"
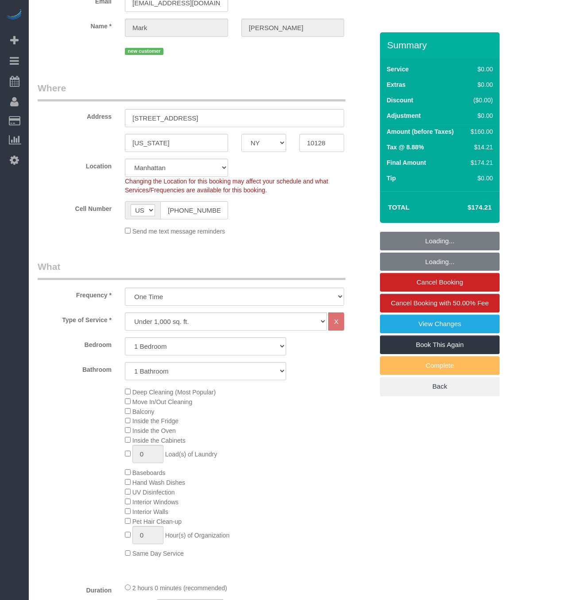
select select "1"
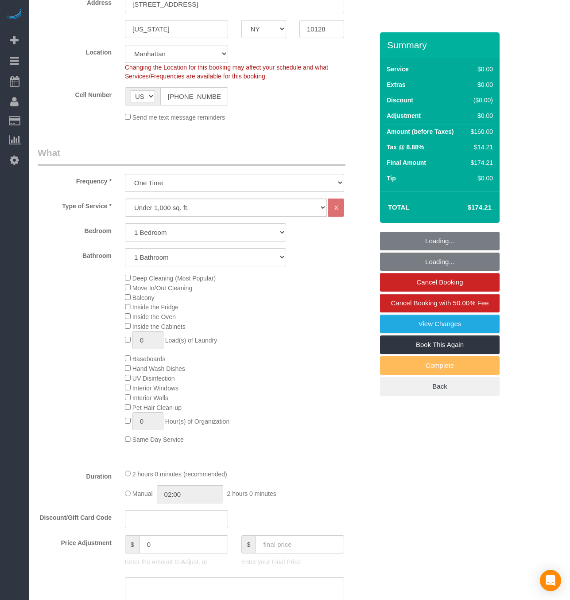
select select "object:1393"
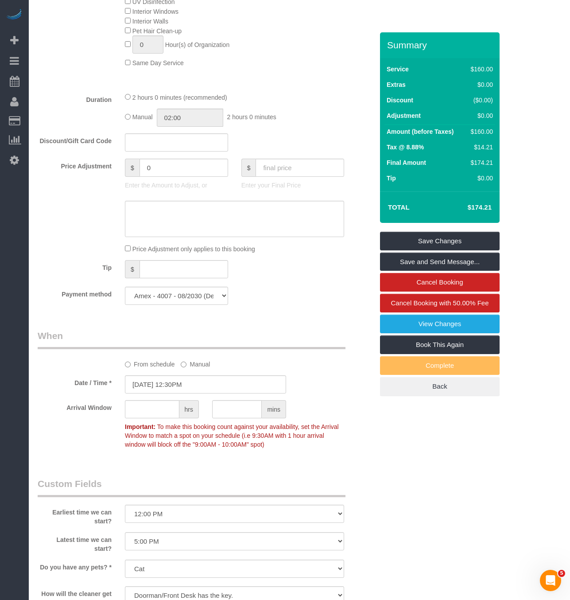
scroll to position [598, 0]
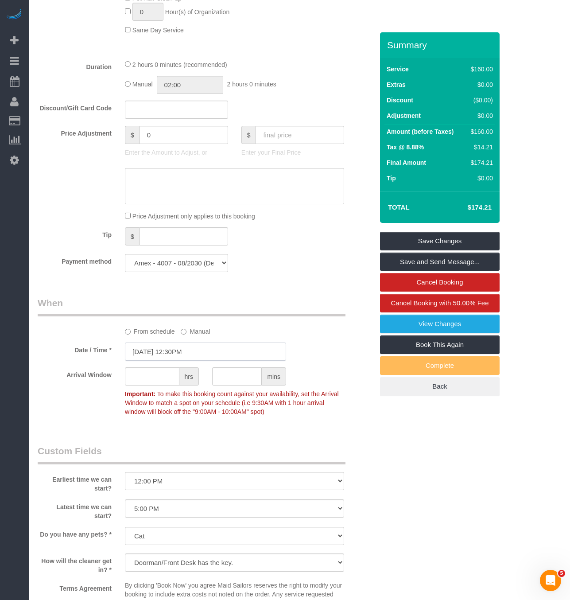
click at [162, 361] on input "[DATE] 12:30PM" at bounding box center [205, 351] width 161 height 18
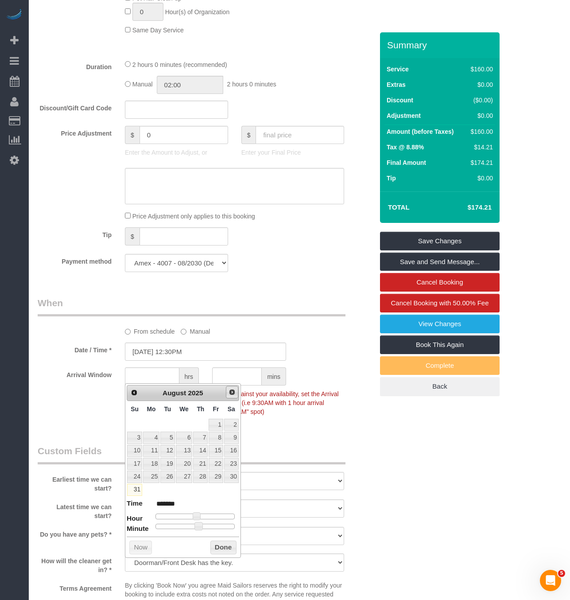
click at [233, 394] on span "Next" at bounding box center [232, 391] width 7 height 7
click at [151, 422] on link "1" at bounding box center [151, 425] width 16 height 12
type input "09/01/2025 12:30PM"
click at [290, 336] on div "From schedule Manual" at bounding box center [234, 330] width 233 height 12
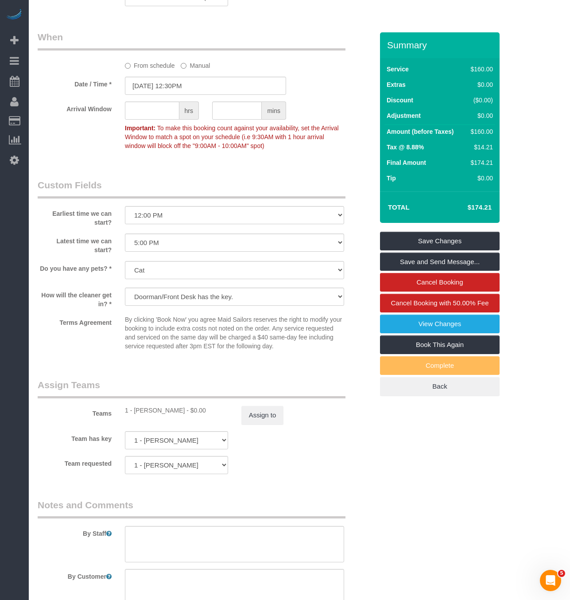
scroll to position [1032, 0]
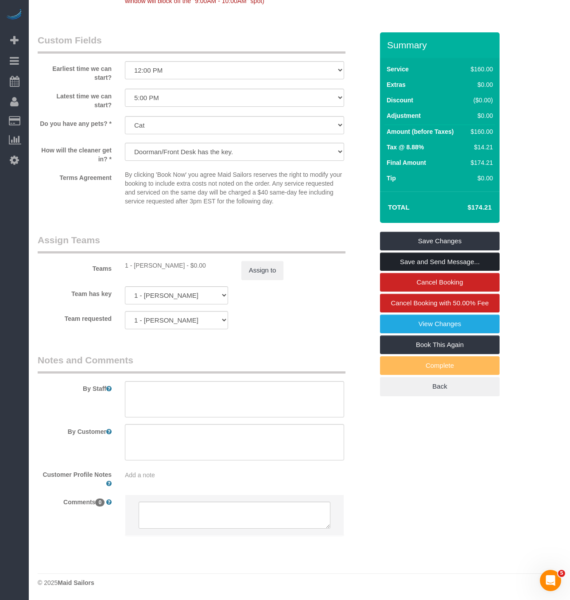
click at [459, 271] on link "Save and Send Message..." at bounding box center [440, 261] width 120 height 19
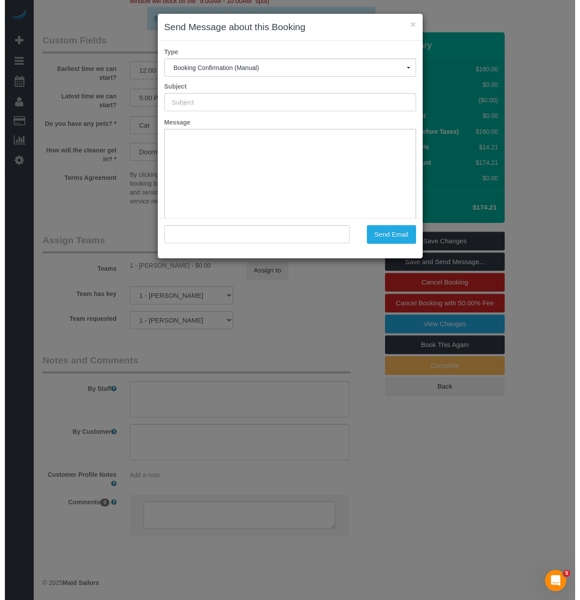
scroll to position [1031, 0]
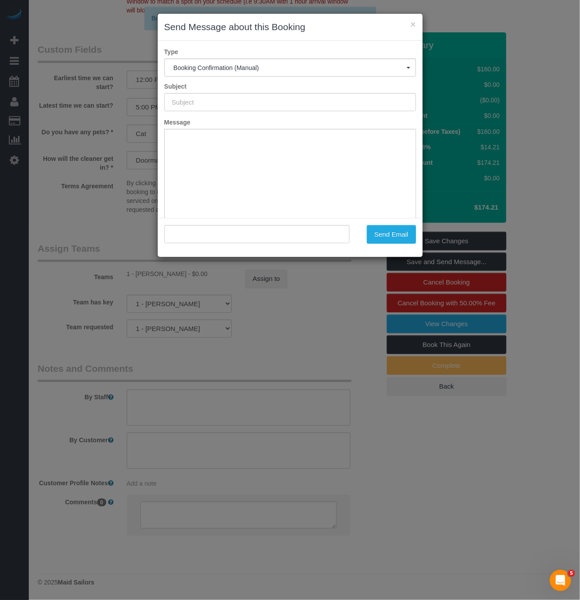
type input "Cleaning Confirmed for 09/01/2025 at 12:30pm"
type input ""Mark Mccourt" <marktmccourt@yahoo.com>"
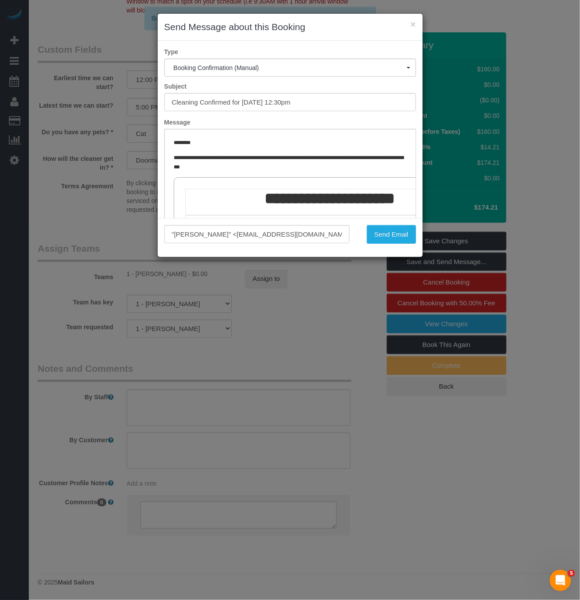
scroll to position [0, 0]
drag, startPoint x: 395, startPoint y: 237, endPoint x: 379, endPoint y: 243, distance: 17.7
click at [395, 237] on button "Send Email" at bounding box center [391, 234] width 49 height 19
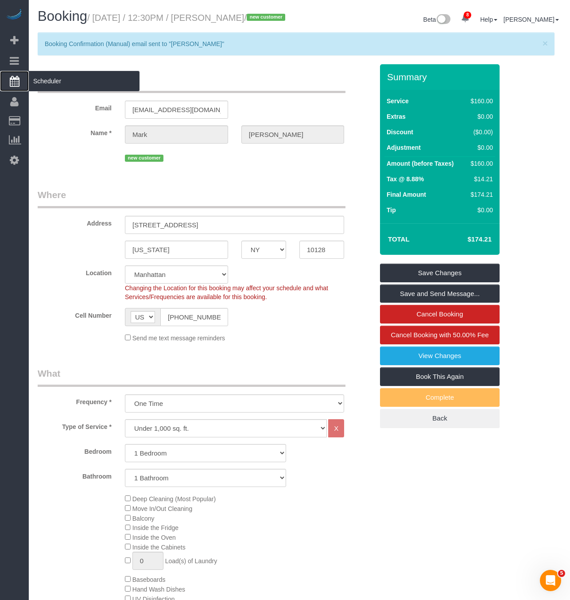
click at [41, 81] on span "Scheduler" at bounding box center [84, 81] width 111 height 20
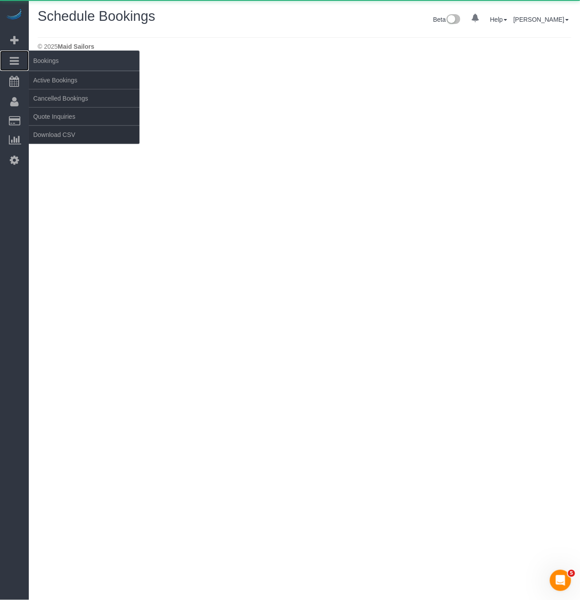
click at [10, 62] on icon at bounding box center [14, 60] width 9 height 11
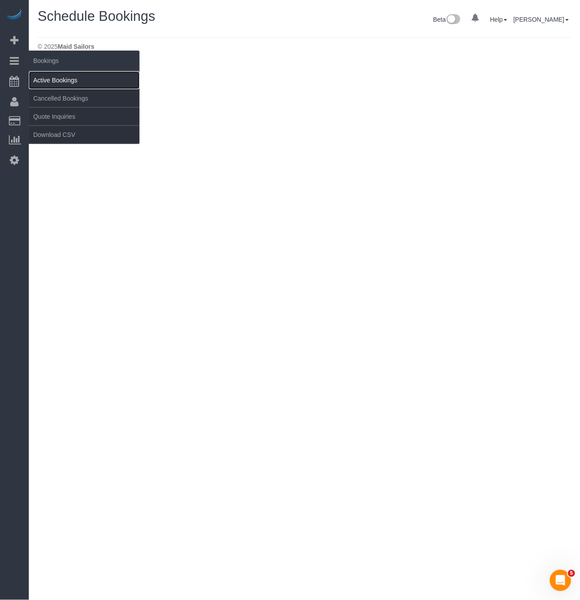
click at [47, 80] on link "Active Bookings" at bounding box center [84, 80] width 111 height 18
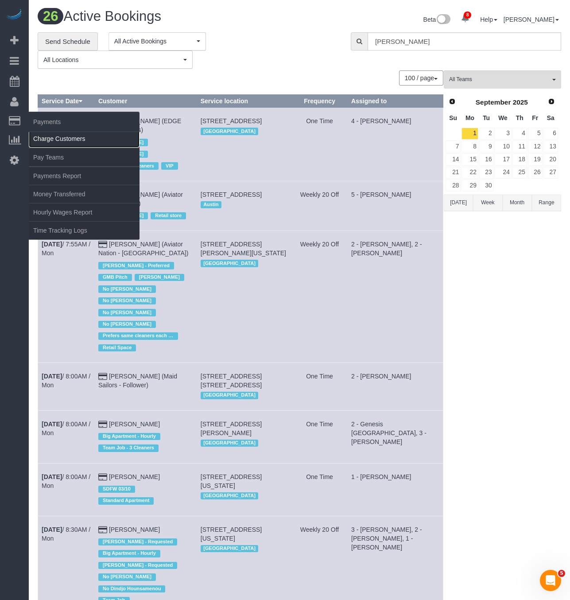
click at [62, 146] on link "Charge Customers" at bounding box center [84, 139] width 111 height 18
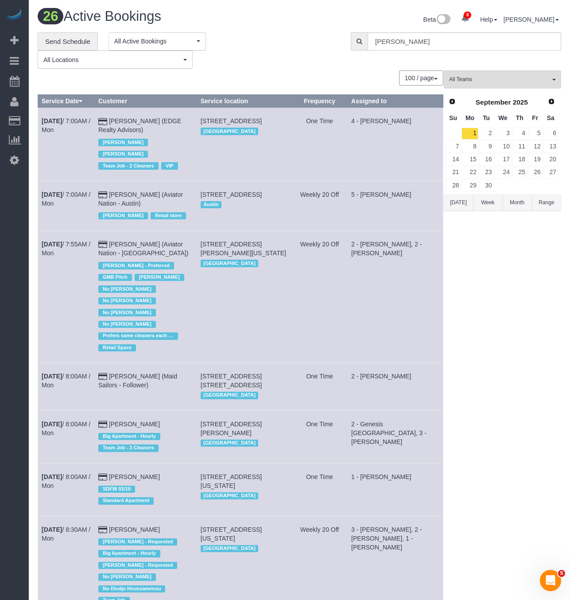
select select
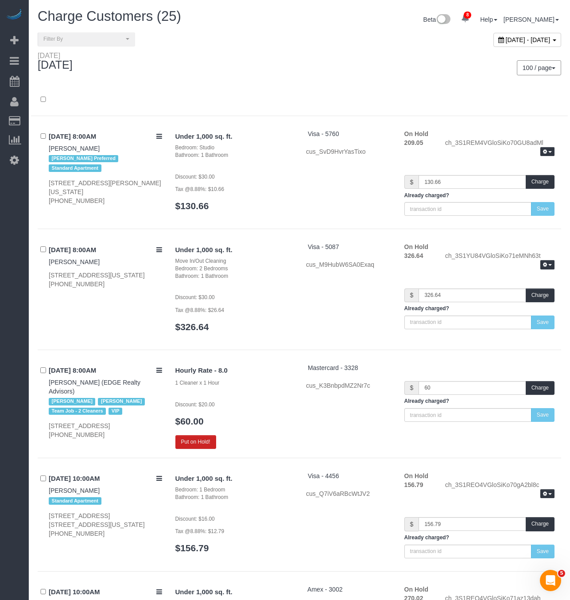
click at [529, 43] on div "[DATE] - [DATE]" at bounding box center [527, 40] width 68 height 14
type input "**********"
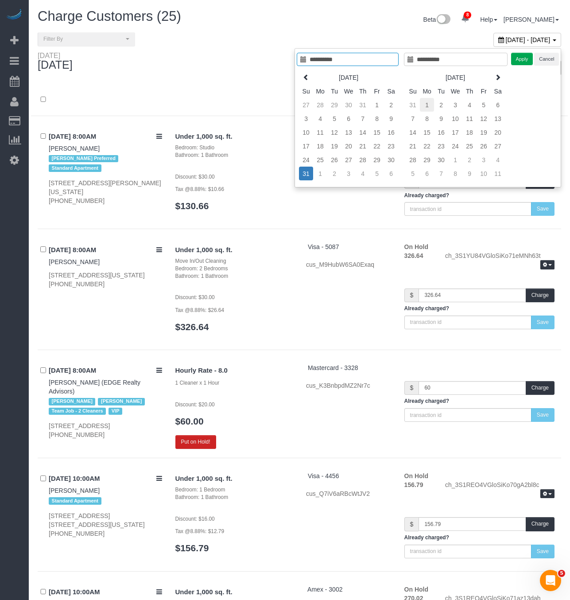
type input "**********"
click at [424, 107] on td "1" at bounding box center [427, 105] width 14 height 14
type input "**********"
click at [524, 58] on button "Apply" at bounding box center [522, 59] width 22 height 13
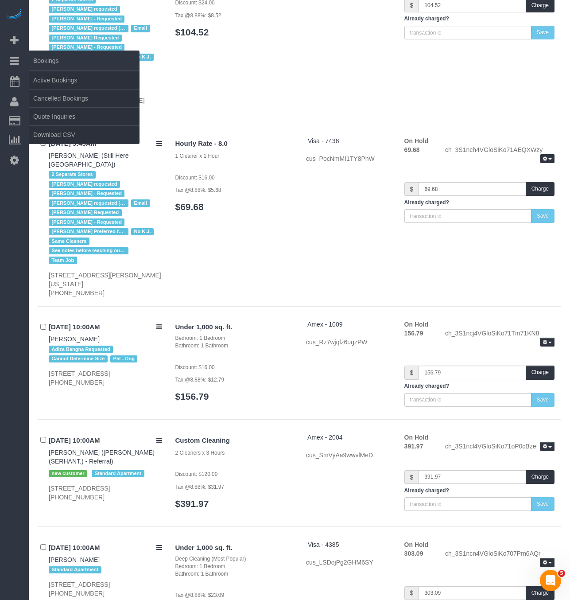
scroll to position [1276, 0]
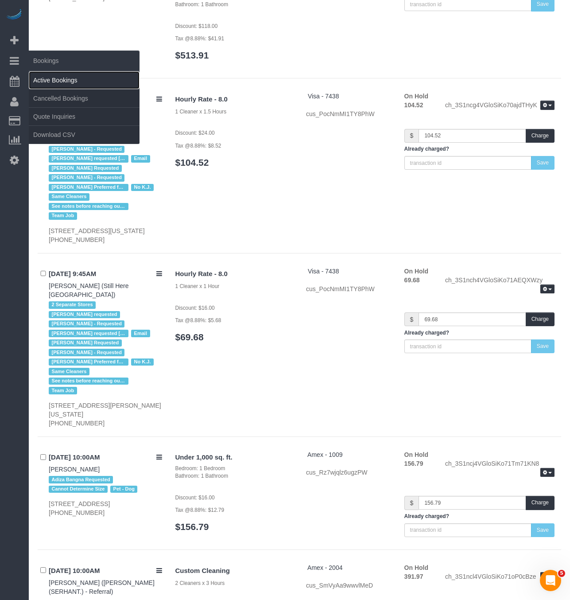
click at [60, 78] on link "Active Bookings" at bounding box center [84, 80] width 111 height 18
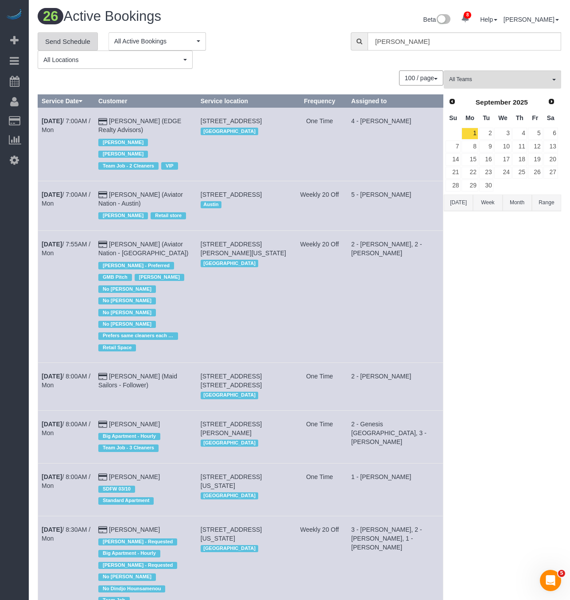
click at [78, 45] on link "Send Schedule" at bounding box center [68, 41] width 60 height 19
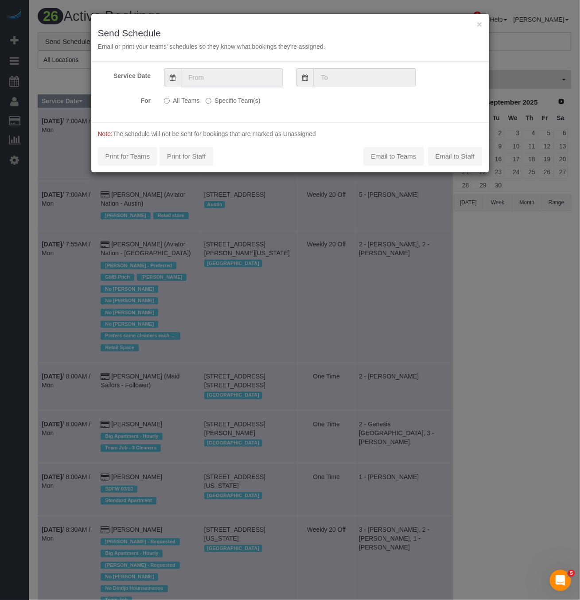
click at [241, 75] on input "text" at bounding box center [232, 77] width 102 height 18
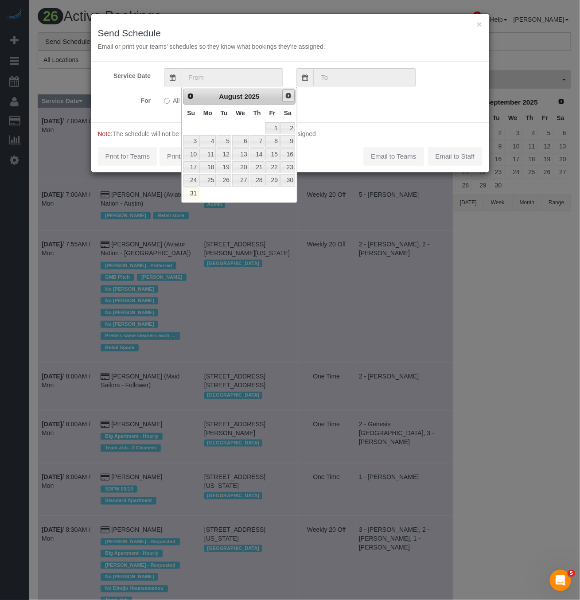
click at [289, 99] on span "Next" at bounding box center [288, 95] width 7 height 7
click at [206, 128] on link "1" at bounding box center [207, 128] width 16 height 12
type input "09/01/2025"
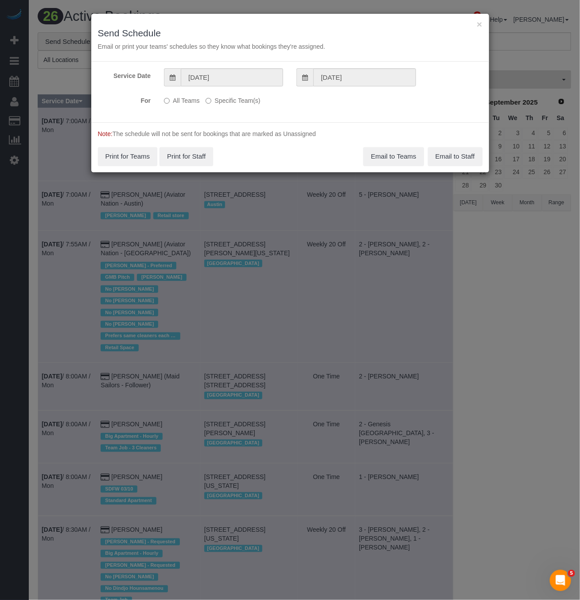
click at [203, 104] on p "All Teams Specific Team(s)" at bounding box center [257, 99] width 186 height 12
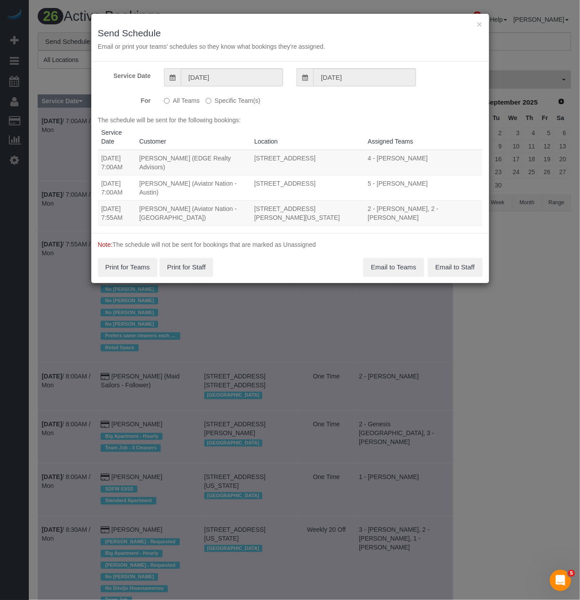
click at [212, 103] on label "Specific Team(s)" at bounding box center [233, 99] width 54 height 12
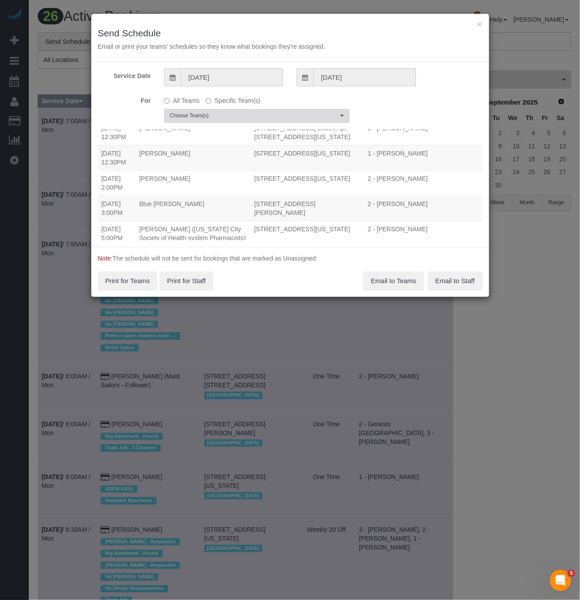
click at [261, 120] on span "Choose Team(s)" at bounding box center [254, 116] width 168 height 8
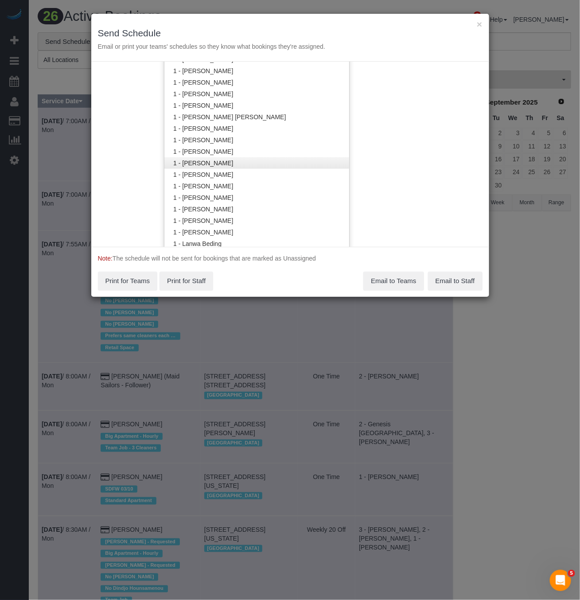
scroll to position [266, 0]
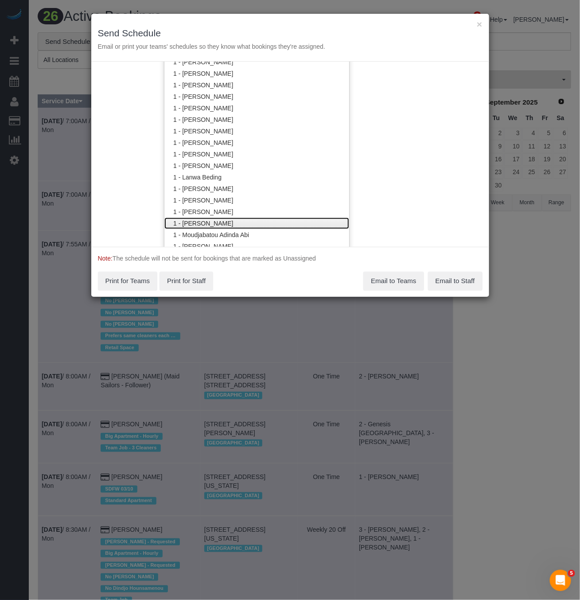
click at [224, 218] on link "1 - [PERSON_NAME]" at bounding box center [256, 223] width 185 height 12
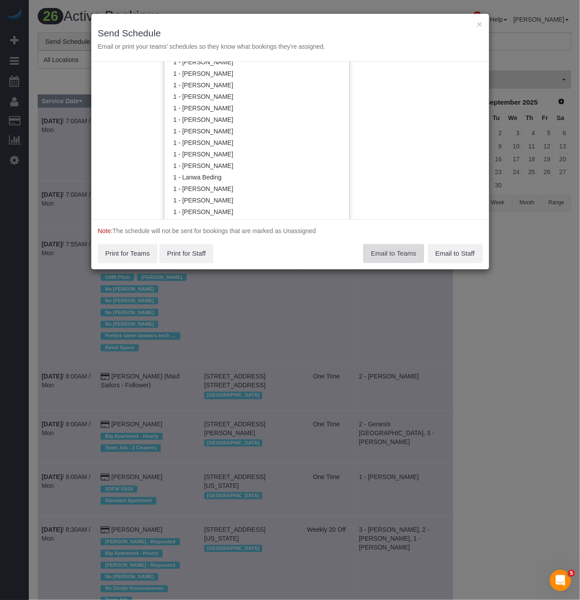
scroll to position [0, 0]
click at [400, 282] on div "× Send Schedule Email or print your teams' schedules so they know what bookings…" at bounding box center [290, 300] width 580 height 600
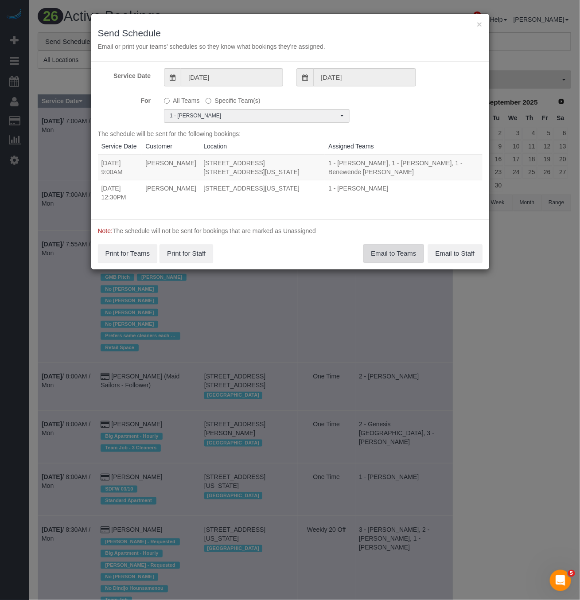
click at [385, 256] on button "Email to Teams" at bounding box center [393, 253] width 60 height 19
